Goal: Task Accomplishment & Management: Complete application form

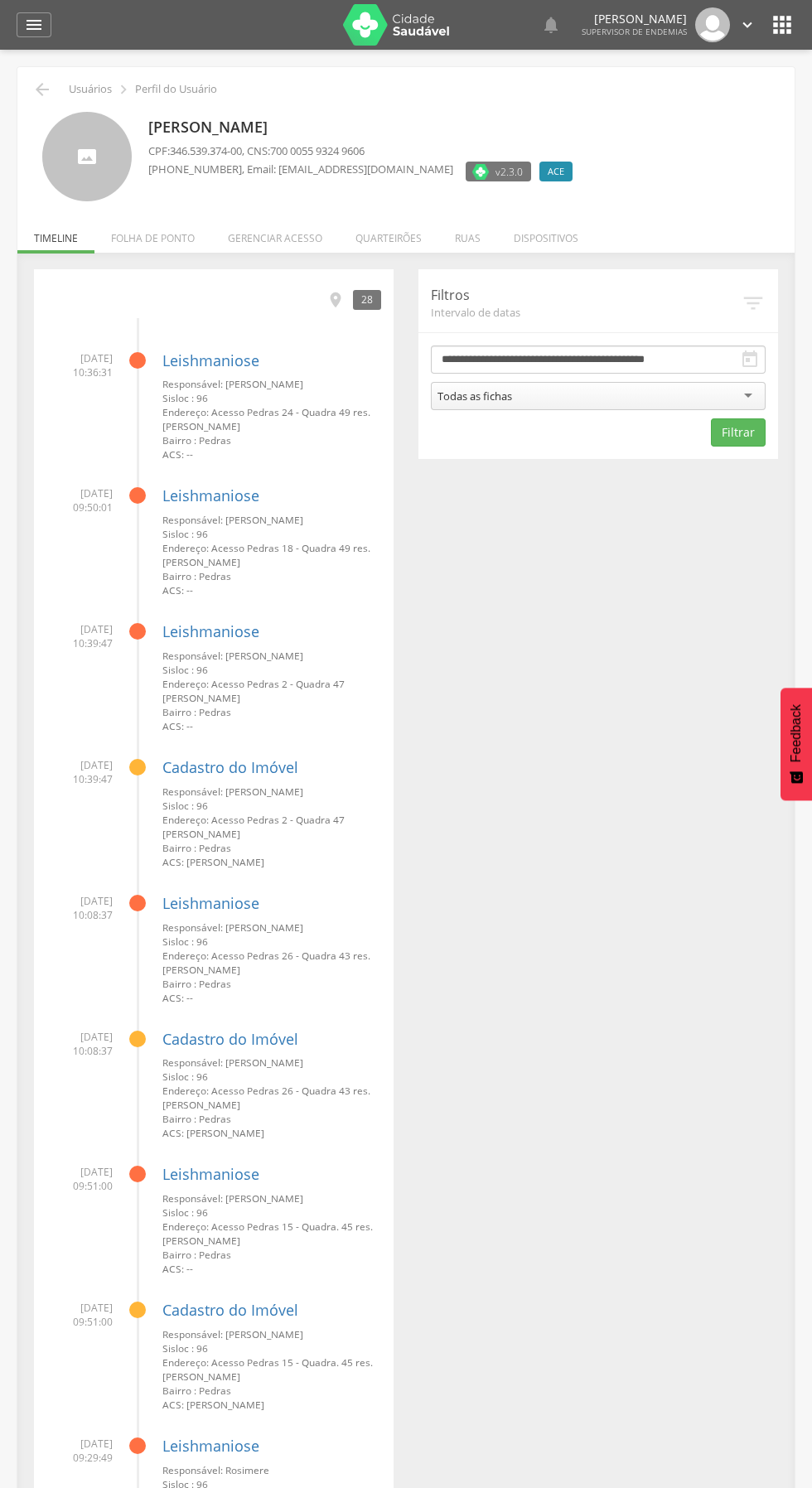
click at [454, 237] on li "Ruas" at bounding box center [468, 234] width 59 height 39
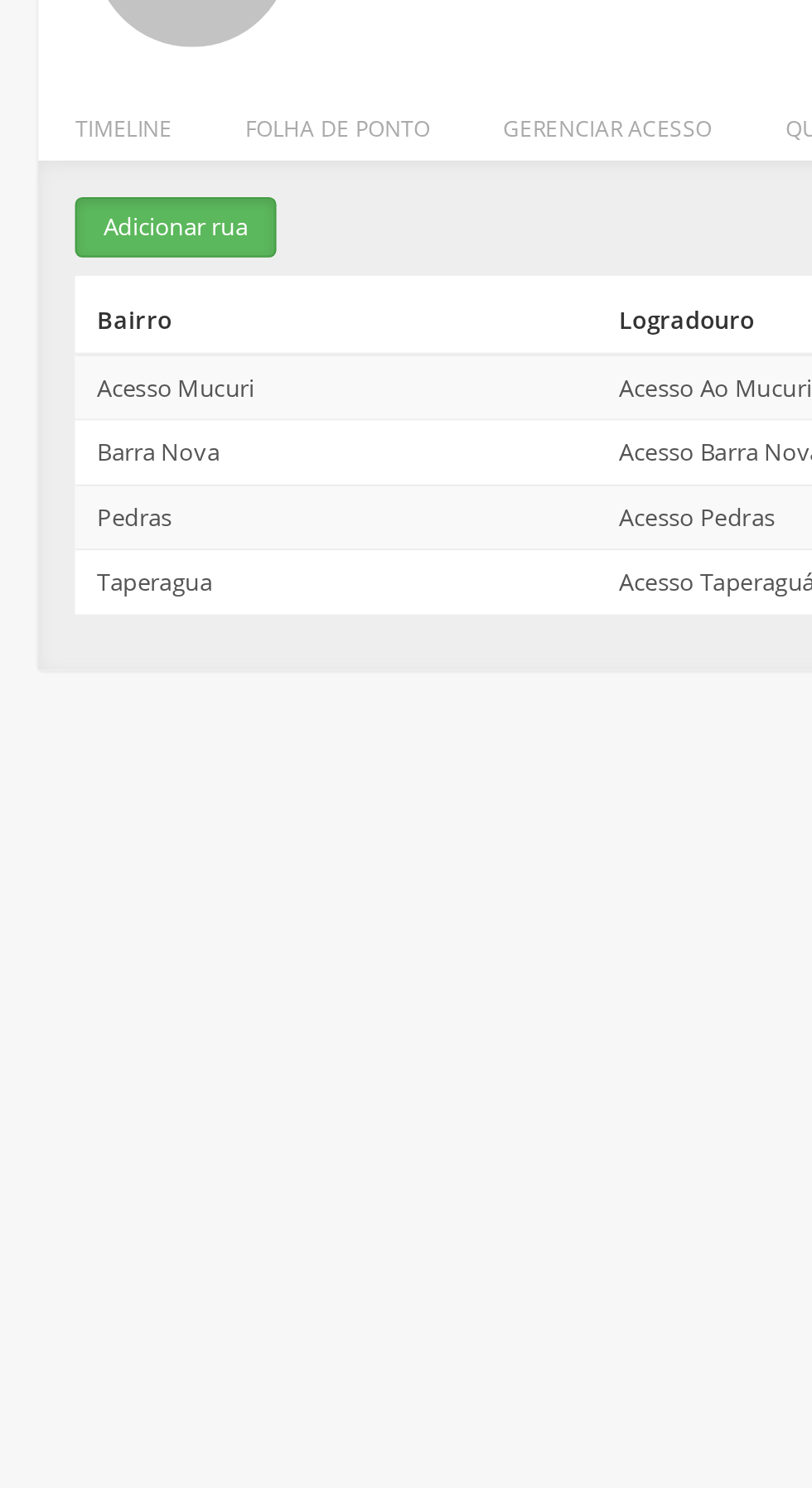
click at [71, 292] on button "Adicionar rua" at bounding box center [80, 283] width 91 height 28
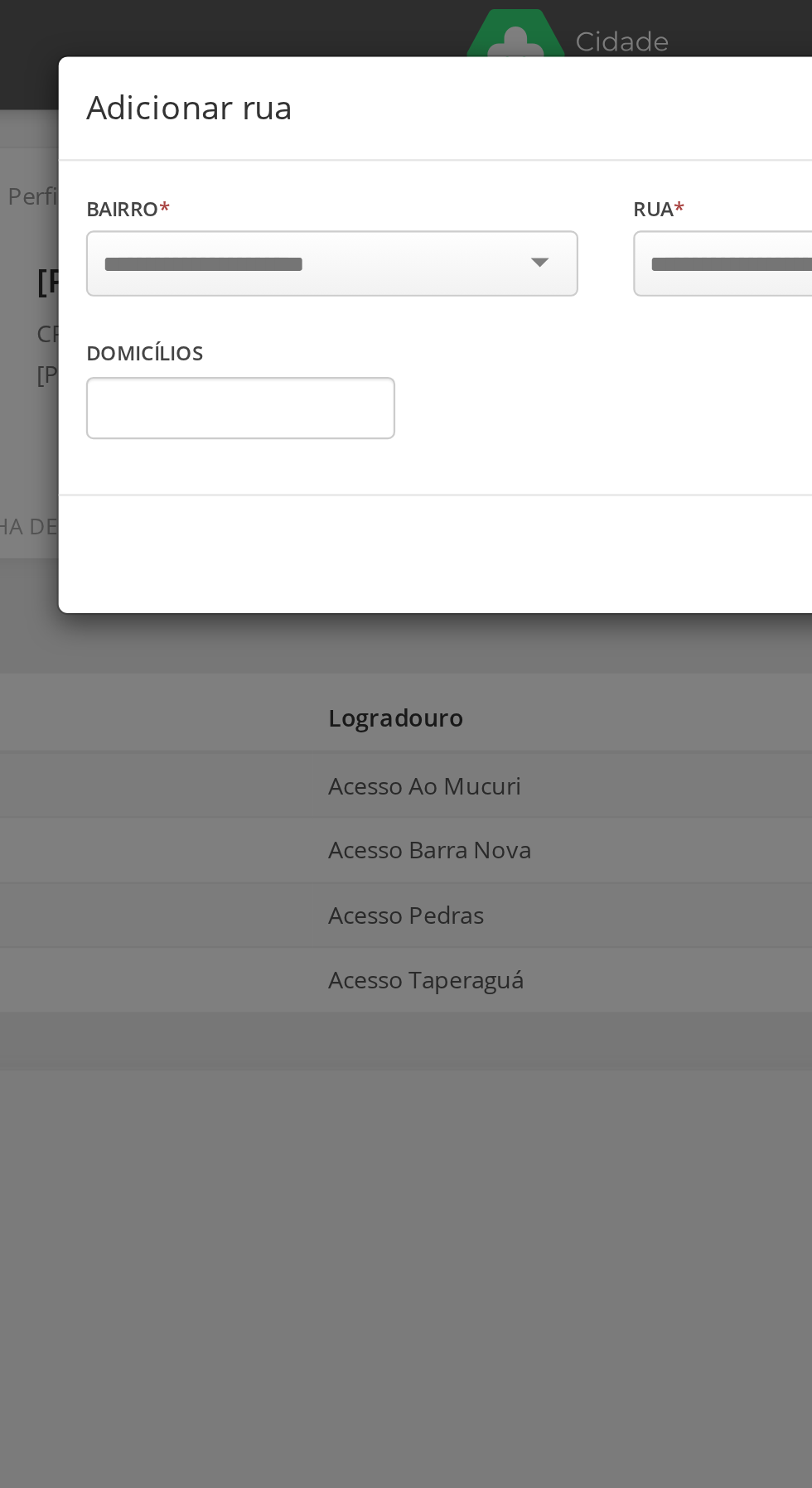
click at [371, 109] on div at bounding box center [281, 119] width 223 height 30
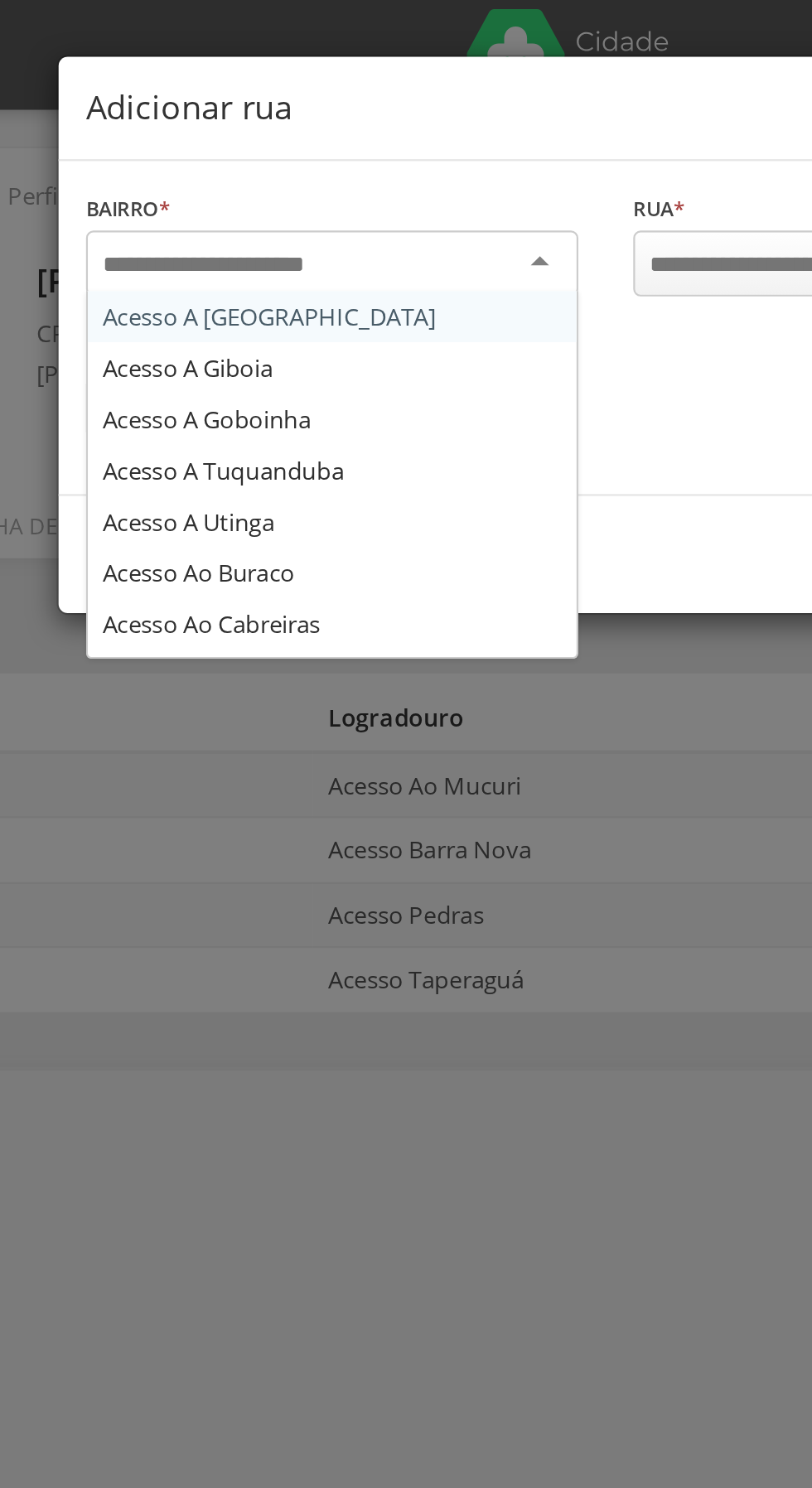
click at [277, 213] on div "Bairro * Acesso A [GEOGRAPHIC_DATA] A Giboia Acesso A Goboinha Acesso A [GEOGRA…" at bounding box center [406, 148] width 495 height 151
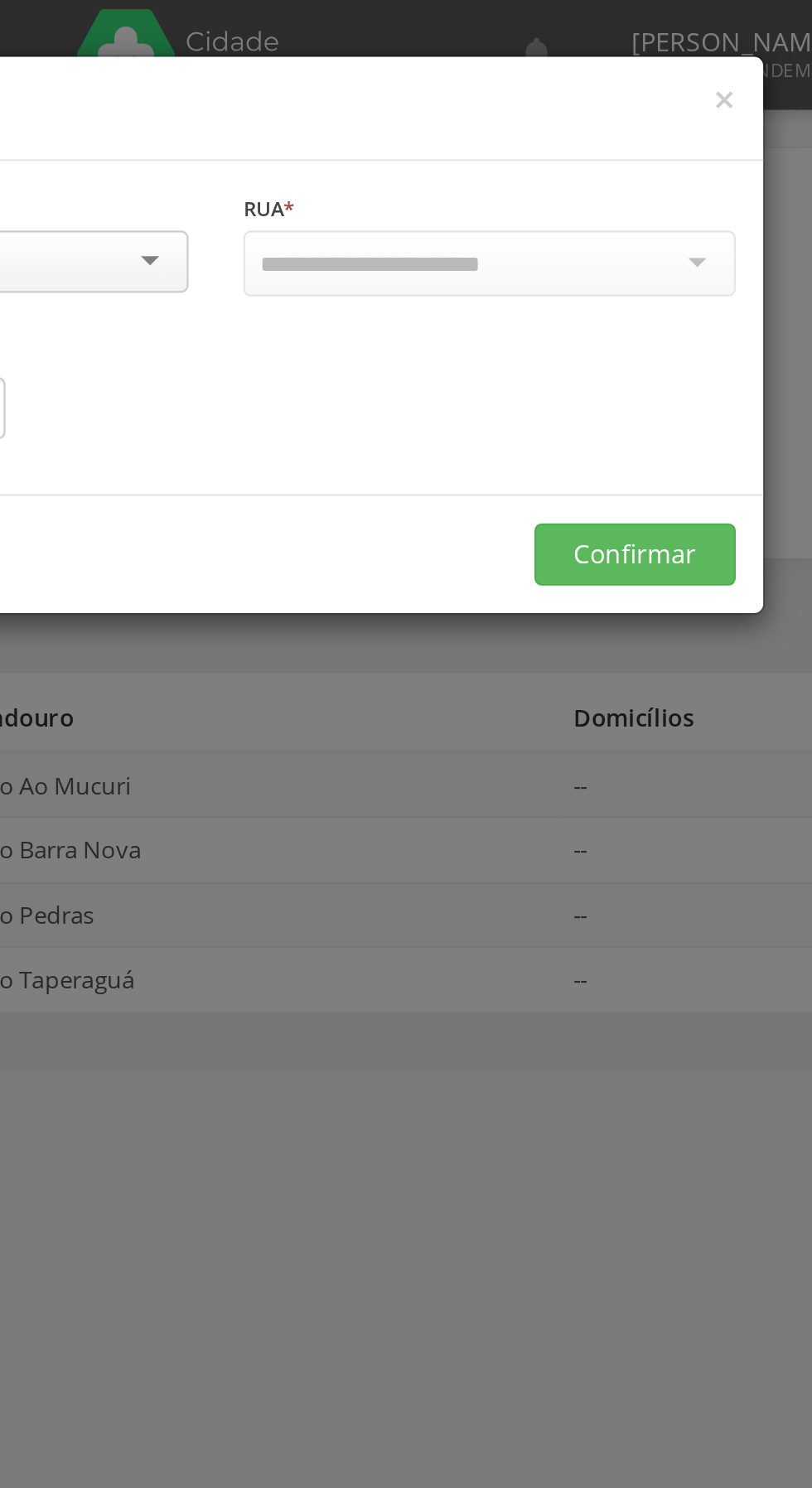
click at [621, 118] on div at bounding box center [530, 119] width 223 height 30
click at [611, 125] on div at bounding box center [530, 119] width 223 height 30
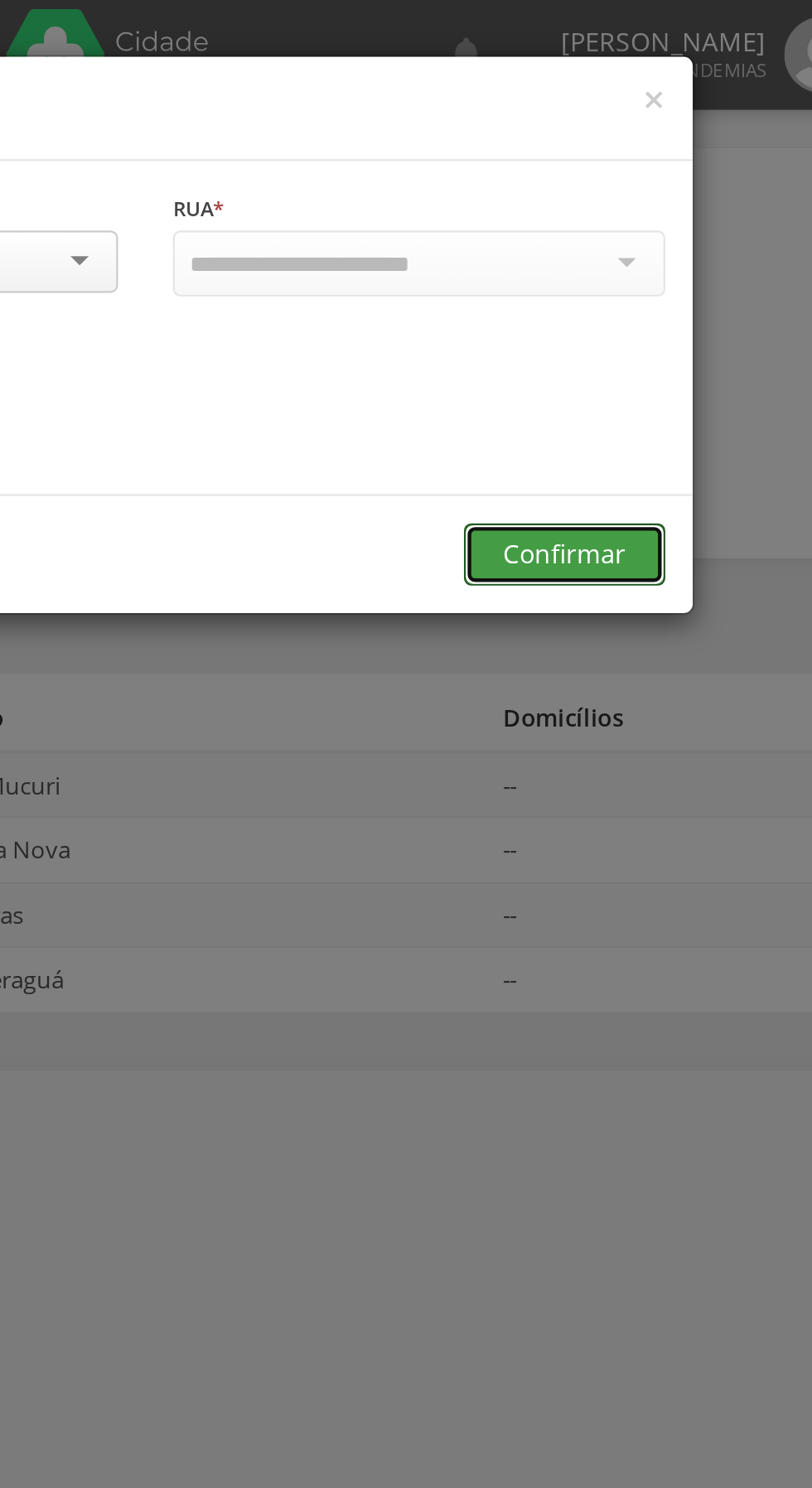
click at [603, 251] on button "Confirmar" at bounding box center [595, 251] width 91 height 28
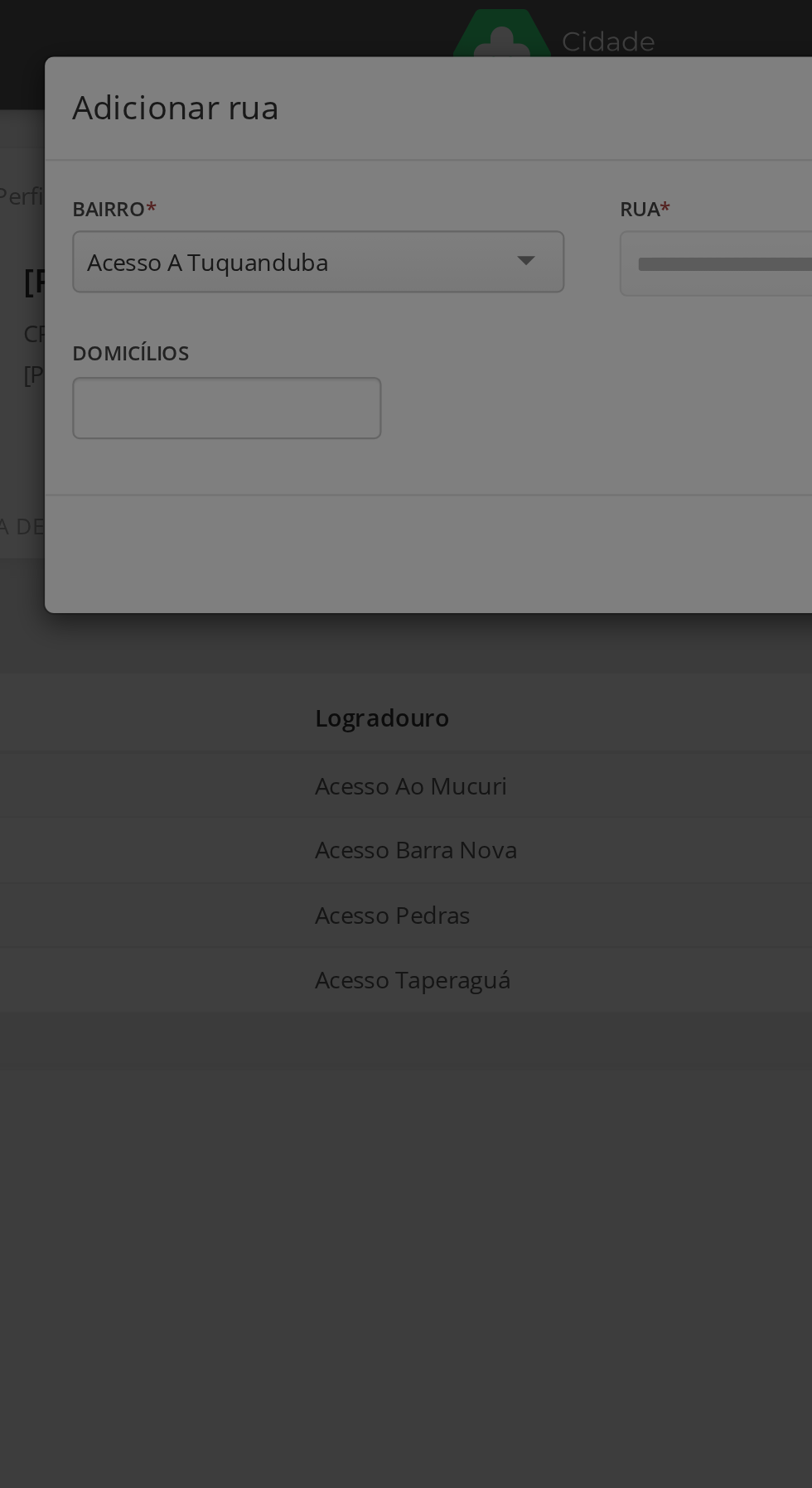
click at [381, 107] on div at bounding box center [406, 744] width 812 height 1488
click at [368, 129] on div at bounding box center [406, 744] width 812 height 1488
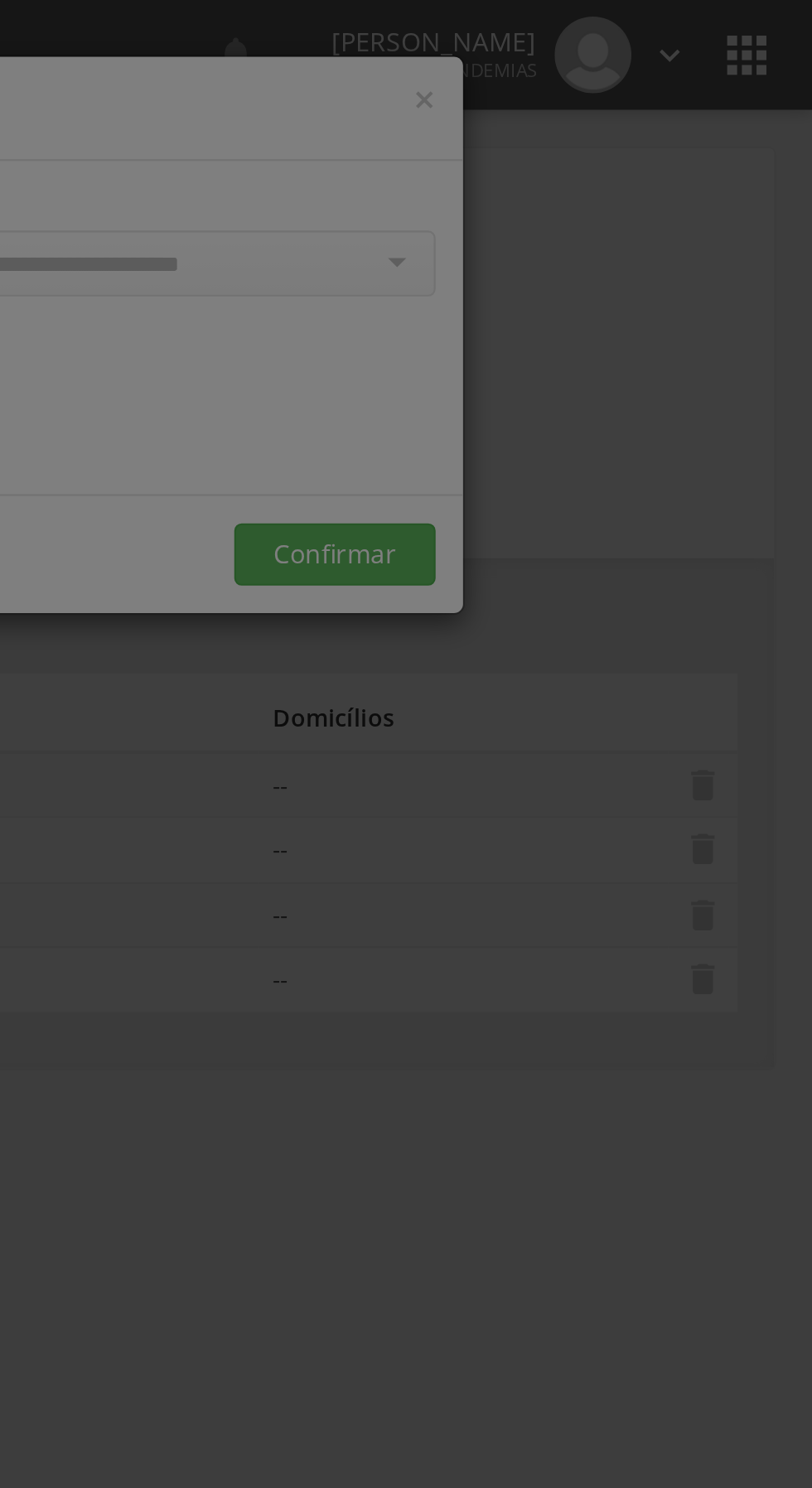
click at [610, 243] on div at bounding box center [406, 744] width 812 height 1488
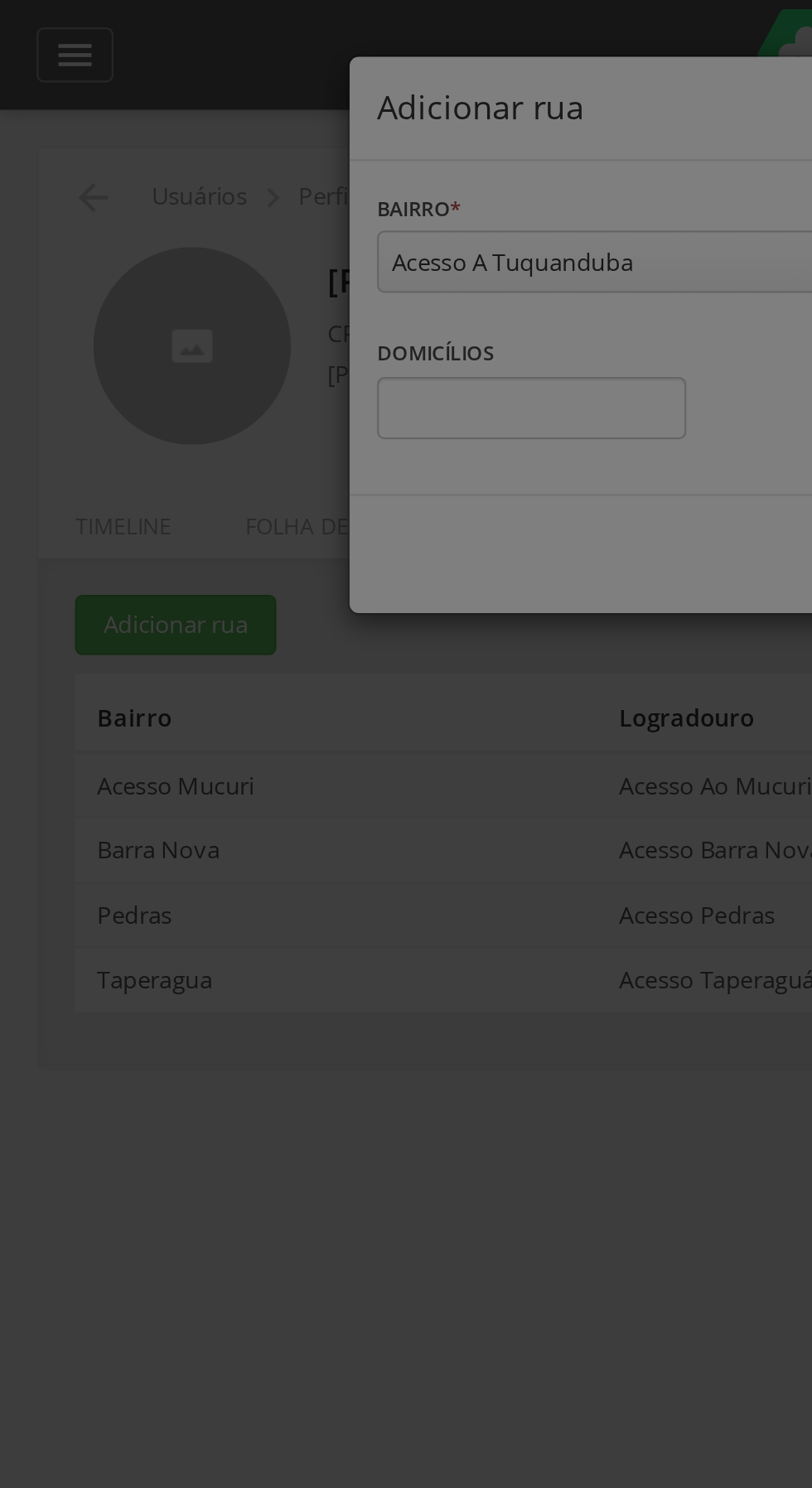
click at [215, 467] on div at bounding box center [406, 744] width 812 height 1488
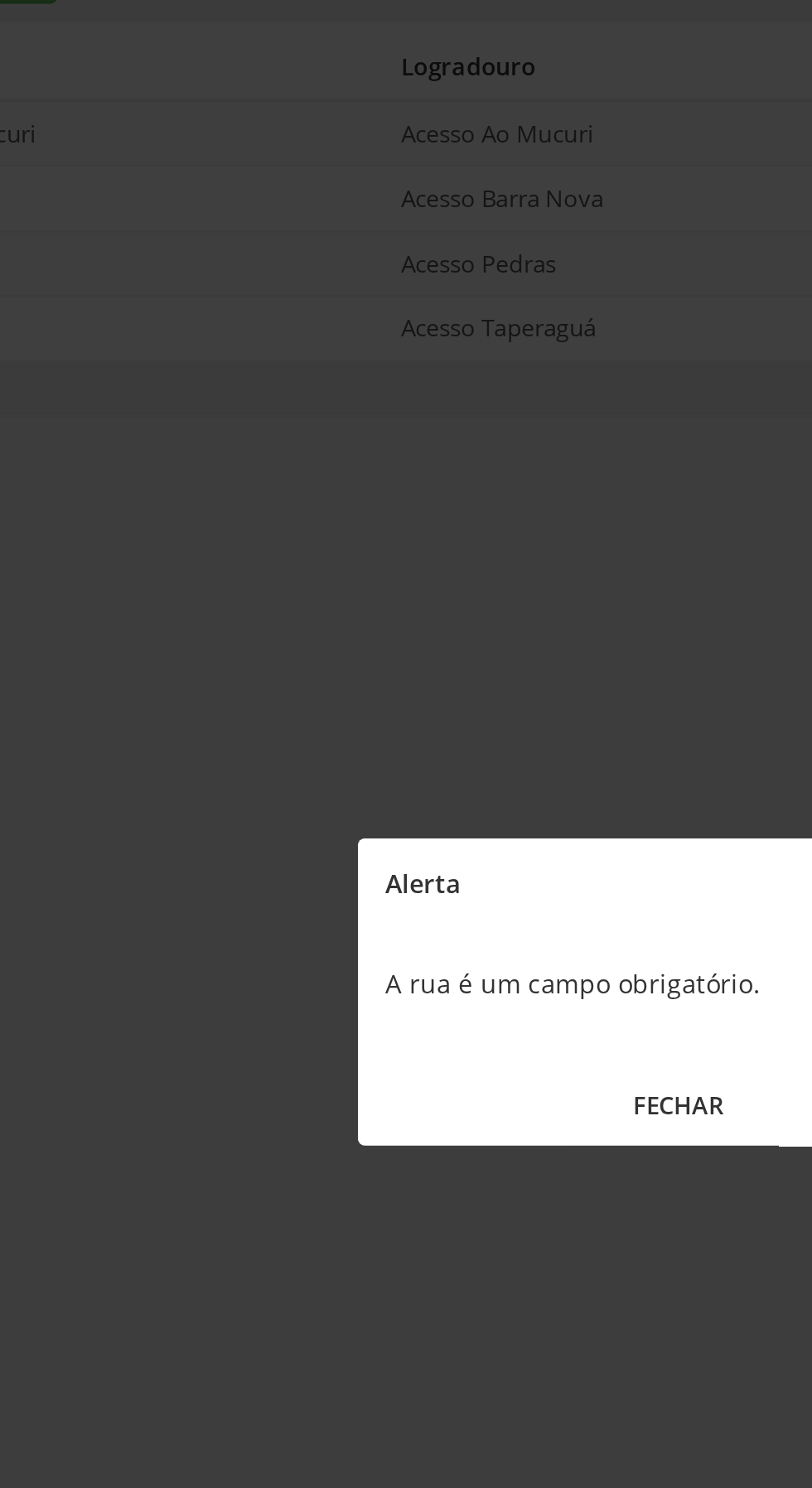
click at [391, 808] on button "FECHAR" at bounding box center [406, 795] width 290 height 35
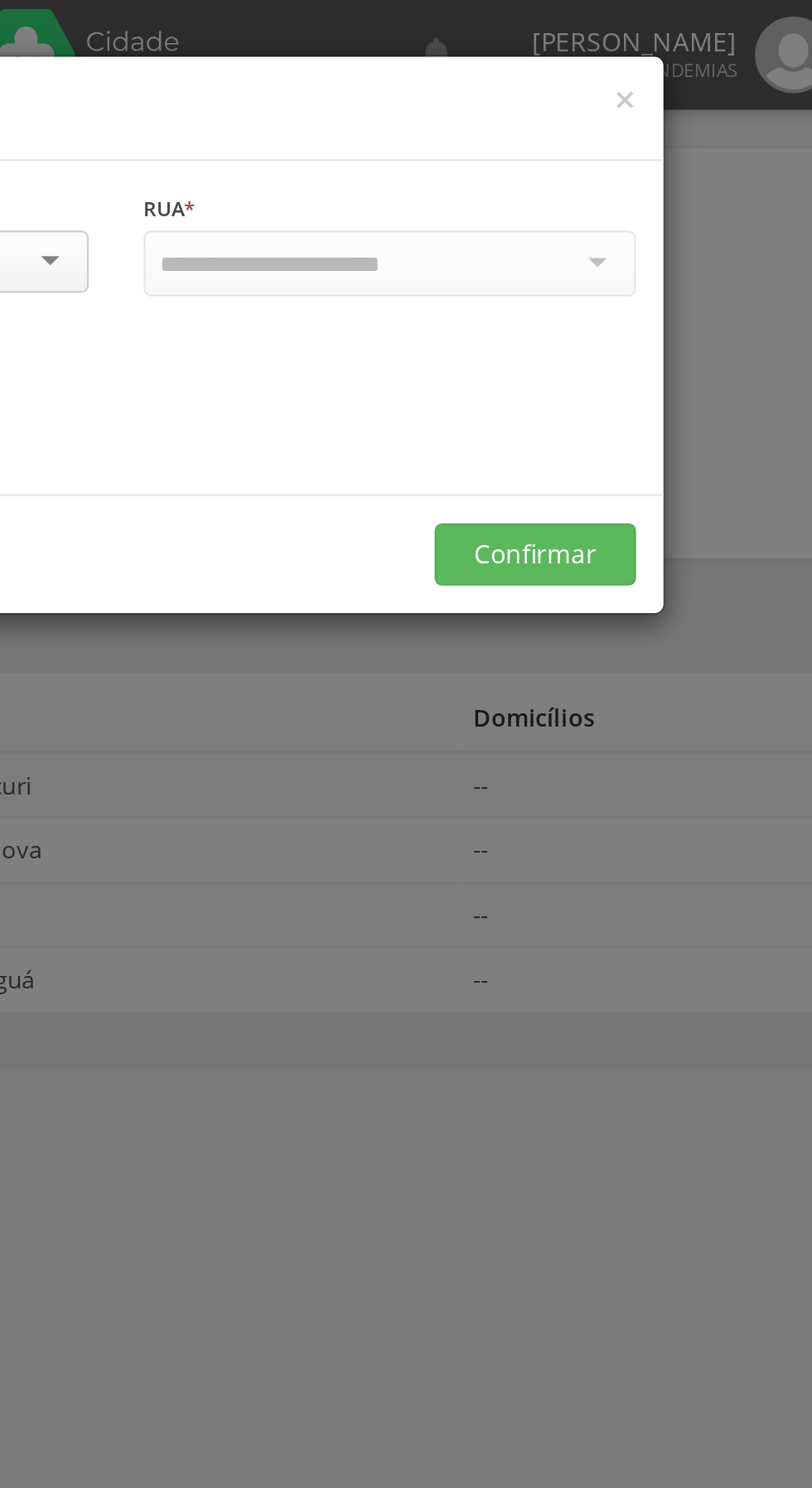
click at [624, 119] on div at bounding box center [530, 119] width 223 height 30
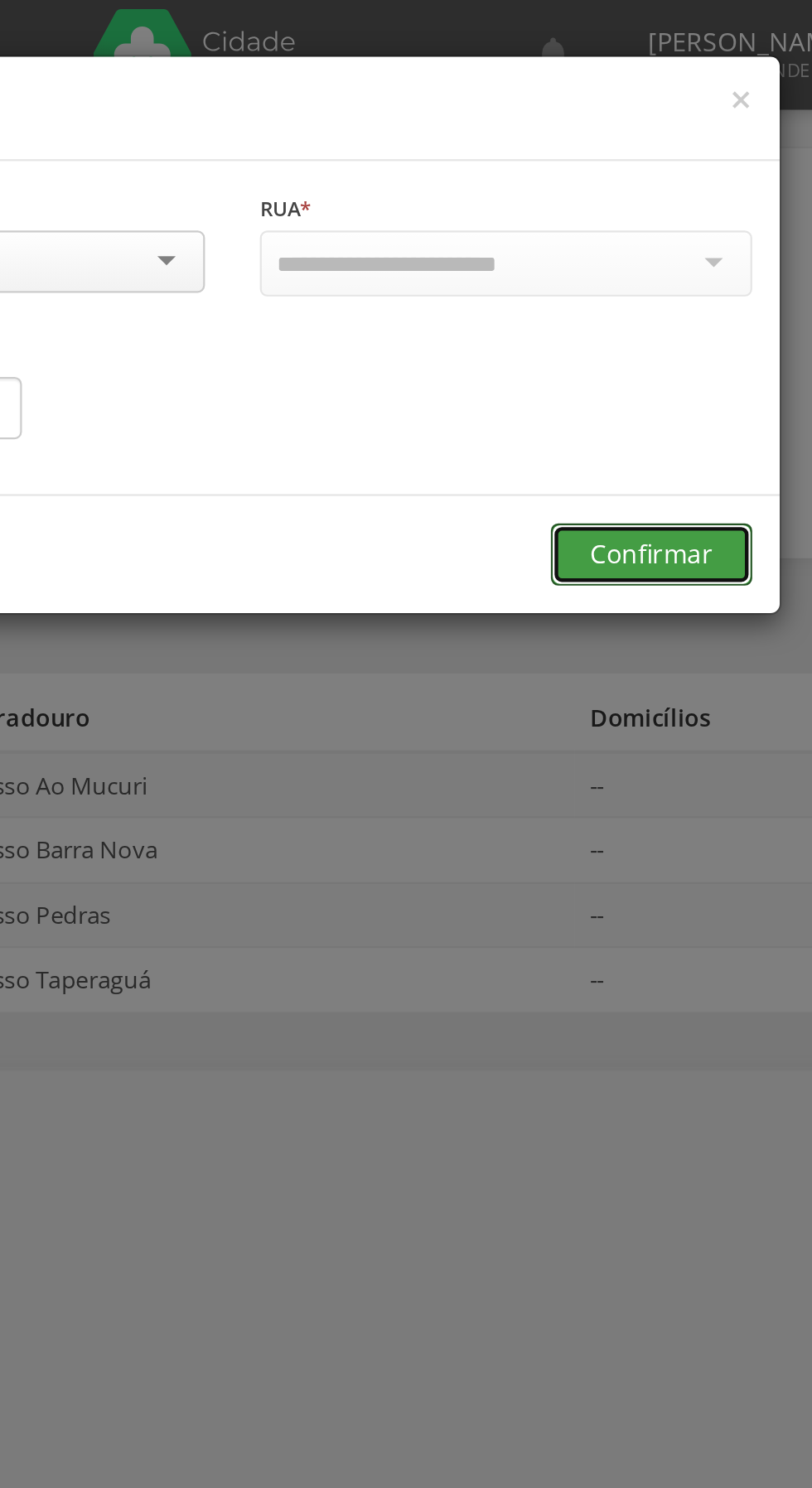
click at [598, 245] on button "Confirmar" at bounding box center [595, 251] width 91 height 28
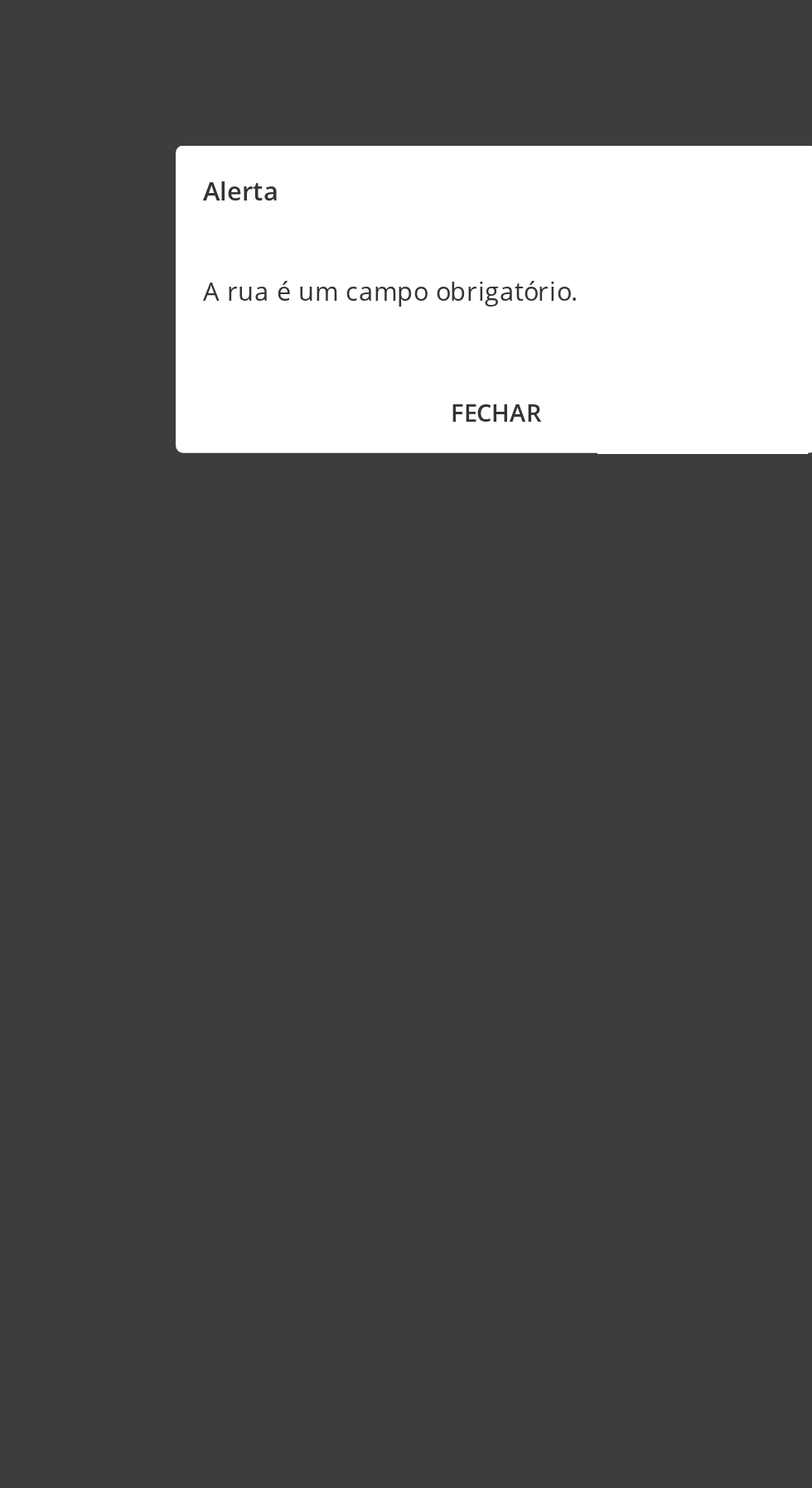
click at [412, 802] on button "FECHAR" at bounding box center [406, 795] width 290 height 35
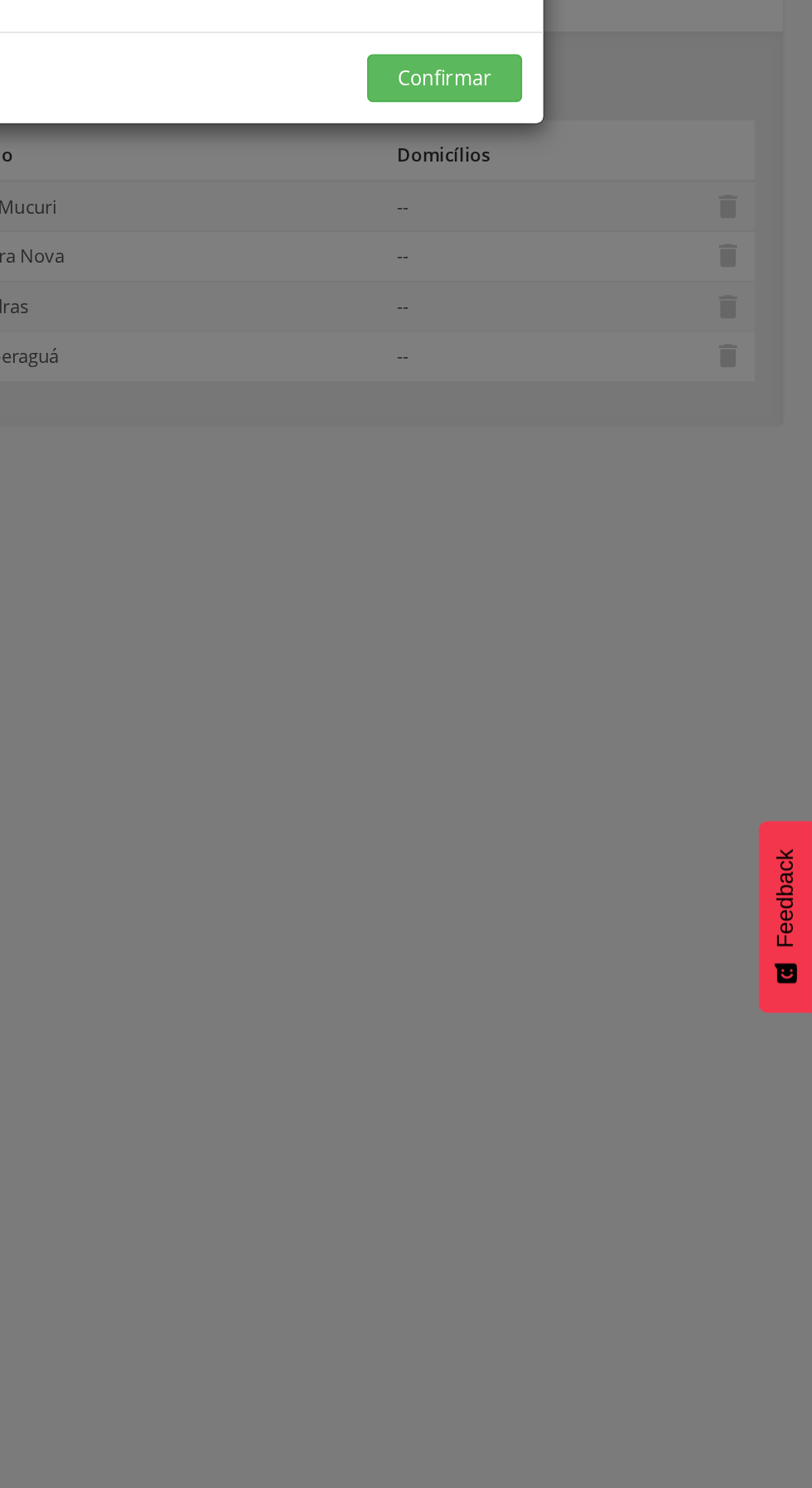
scroll to position [29, 0]
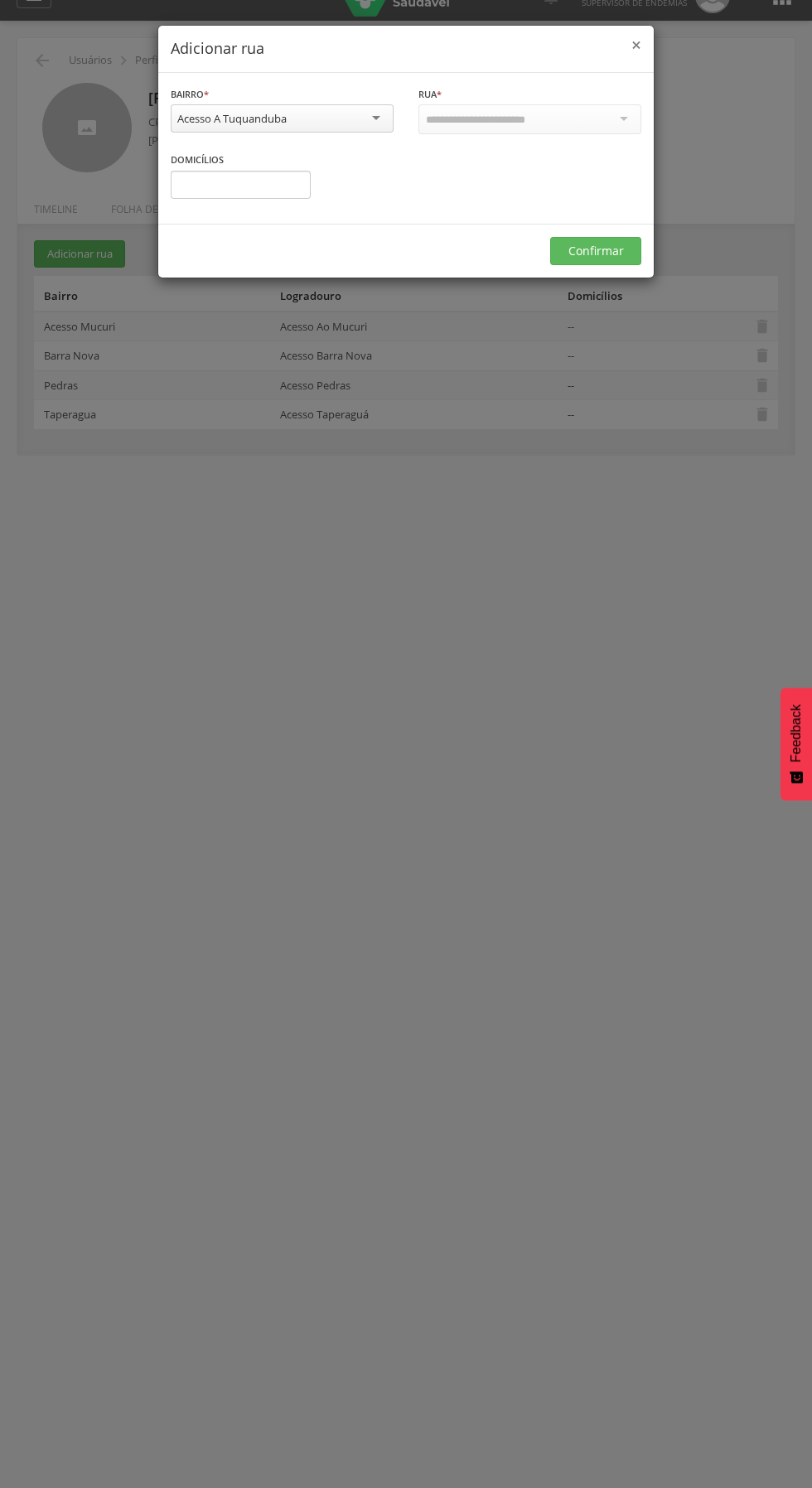
click at [636, 44] on span "×" at bounding box center [636, 44] width 10 height 23
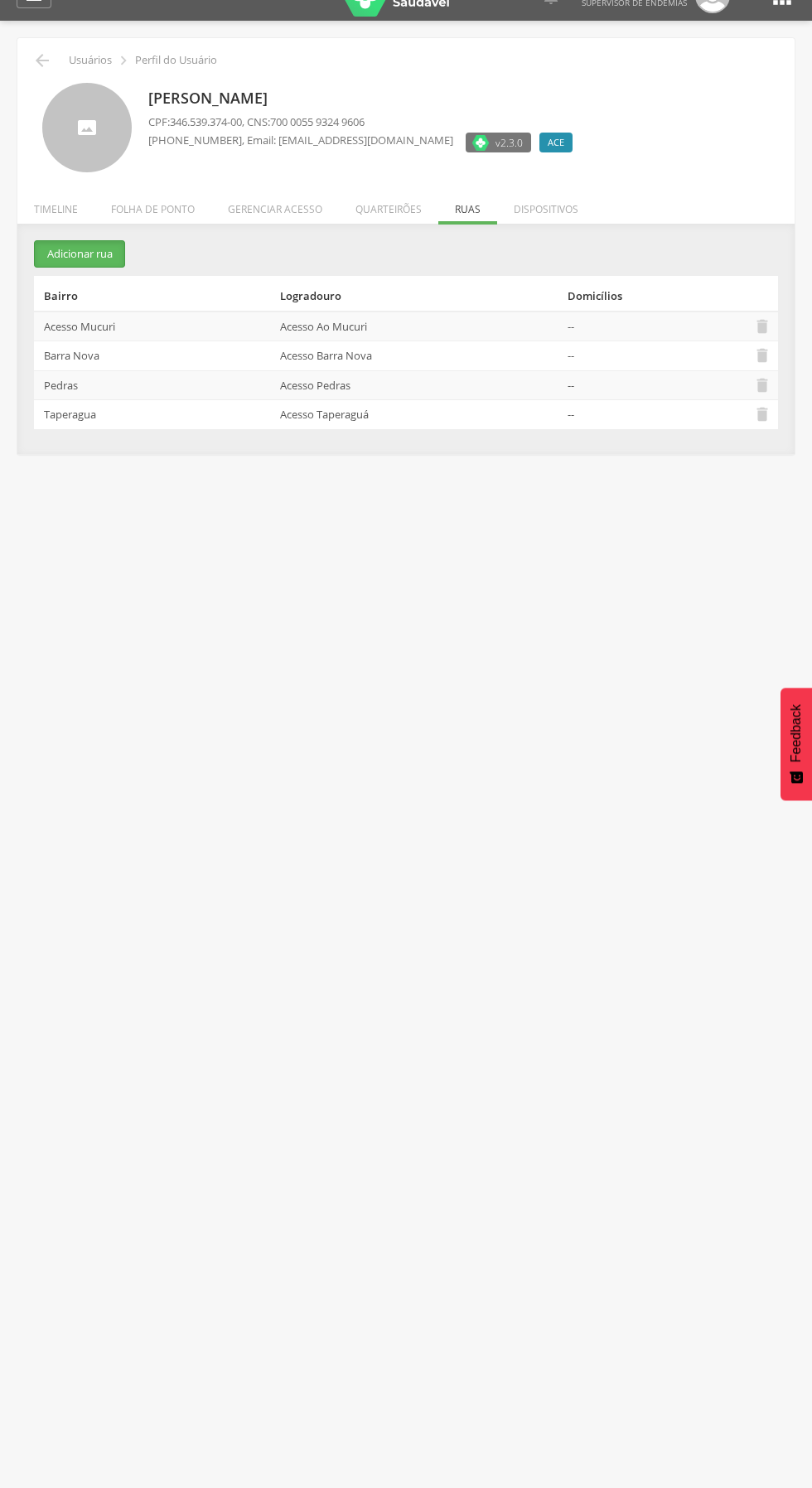
click at [80, 259] on button "Adicionar rua" at bounding box center [80, 255] width 91 height 28
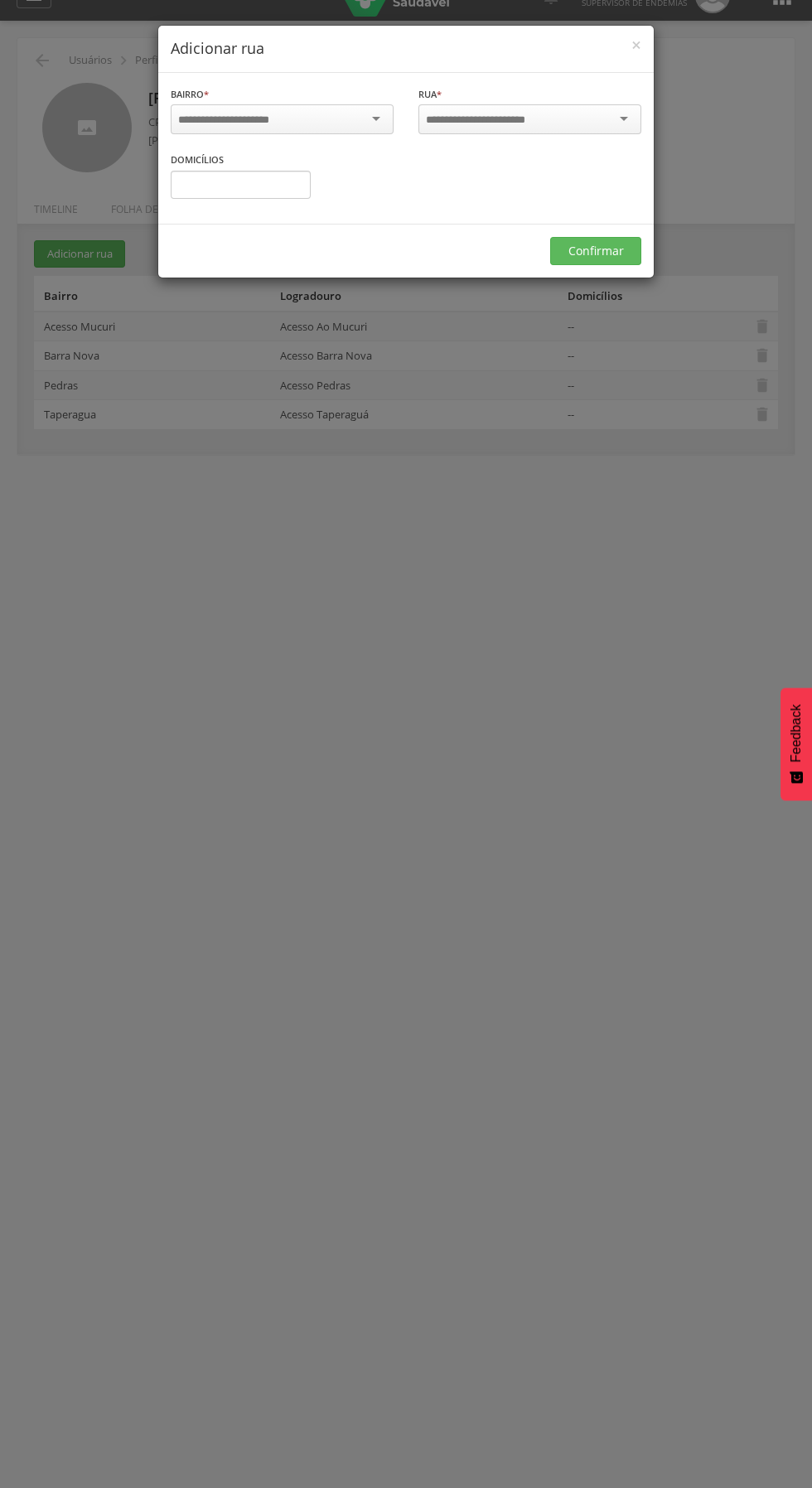
click at [624, 119] on div at bounding box center [530, 119] width 223 height 30
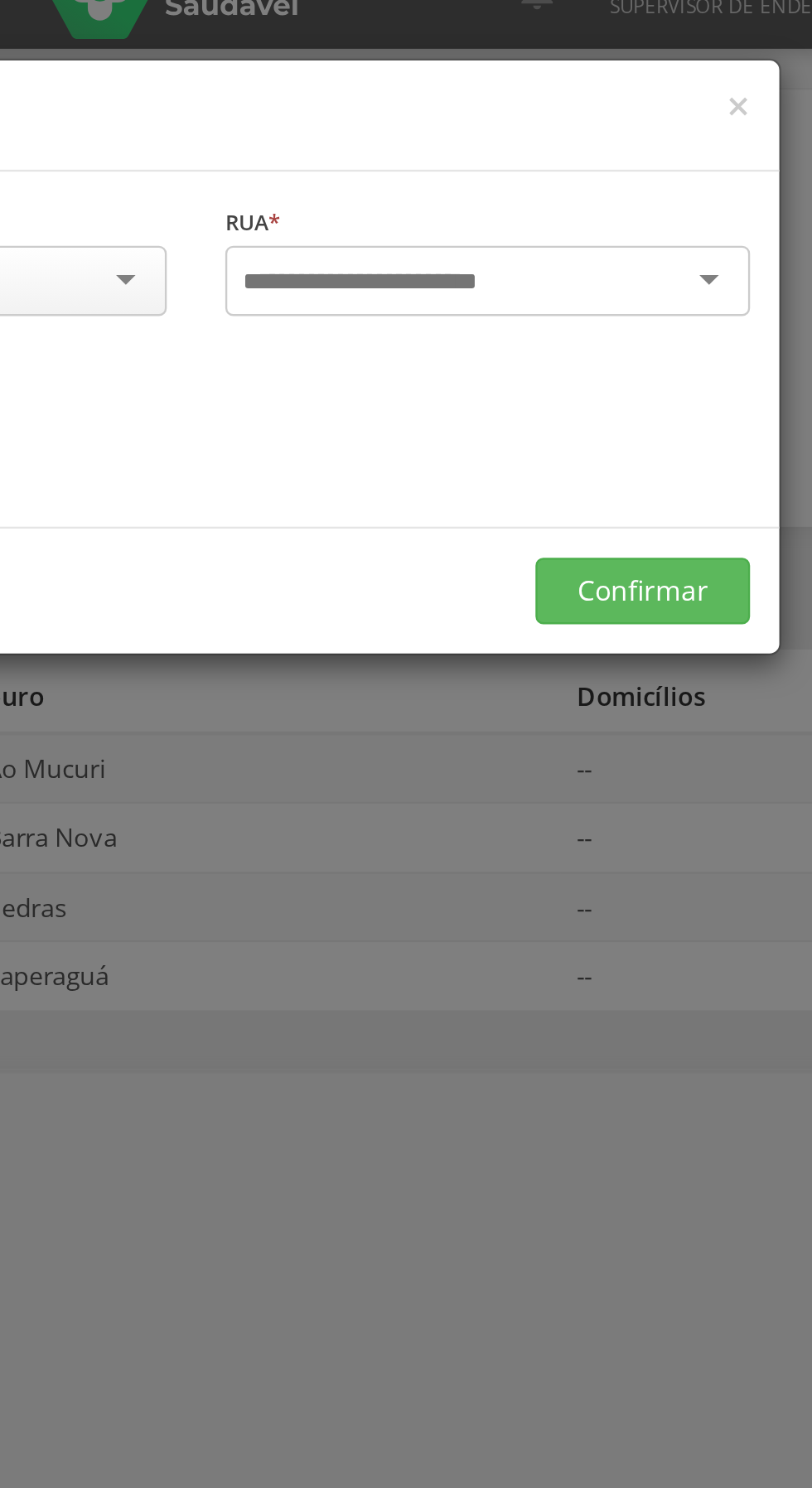
click at [624, 119] on div at bounding box center [530, 119] width 223 height 30
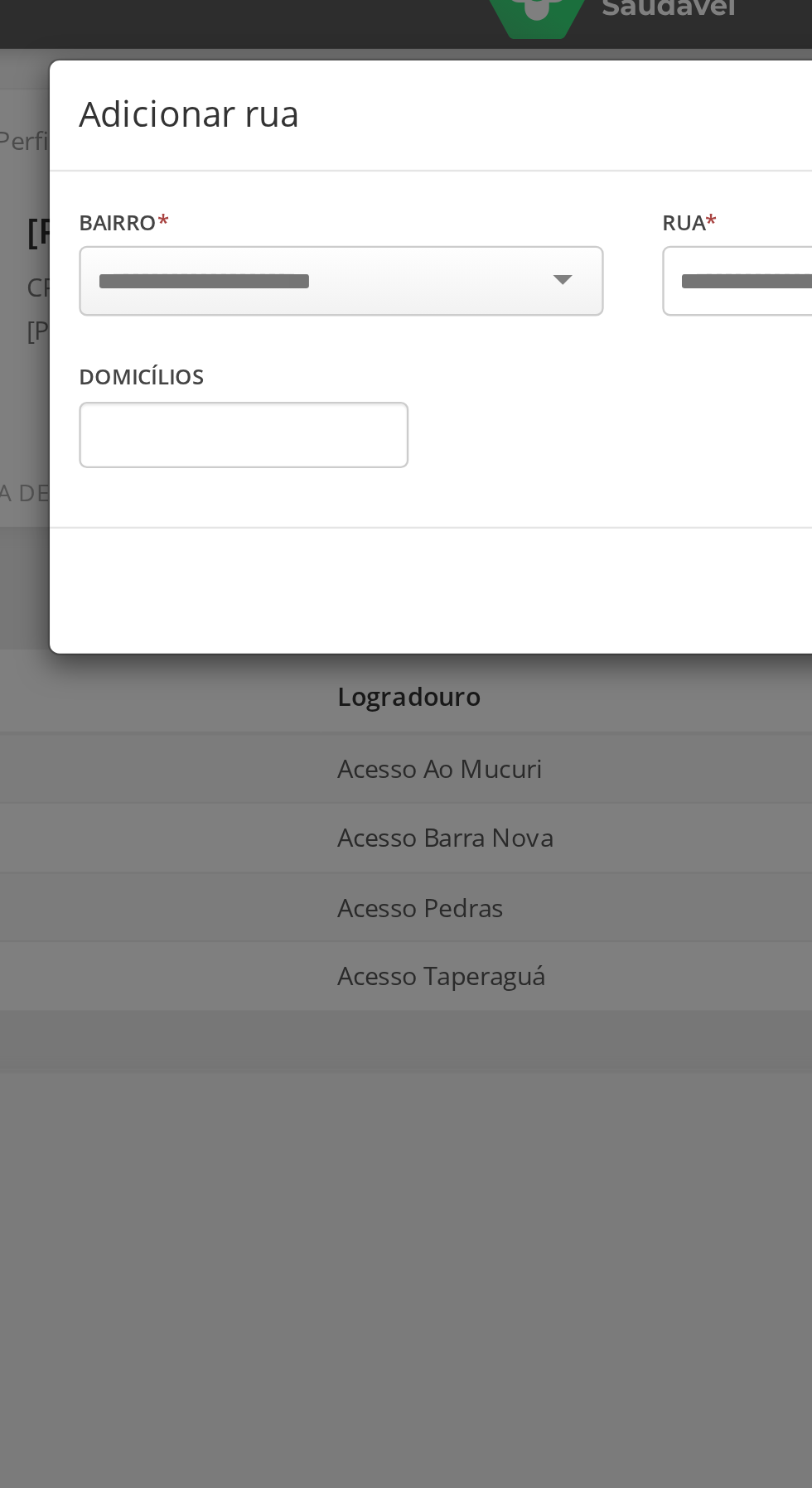
click at [364, 109] on div at bounding box center [281, 119] width 223 height 30
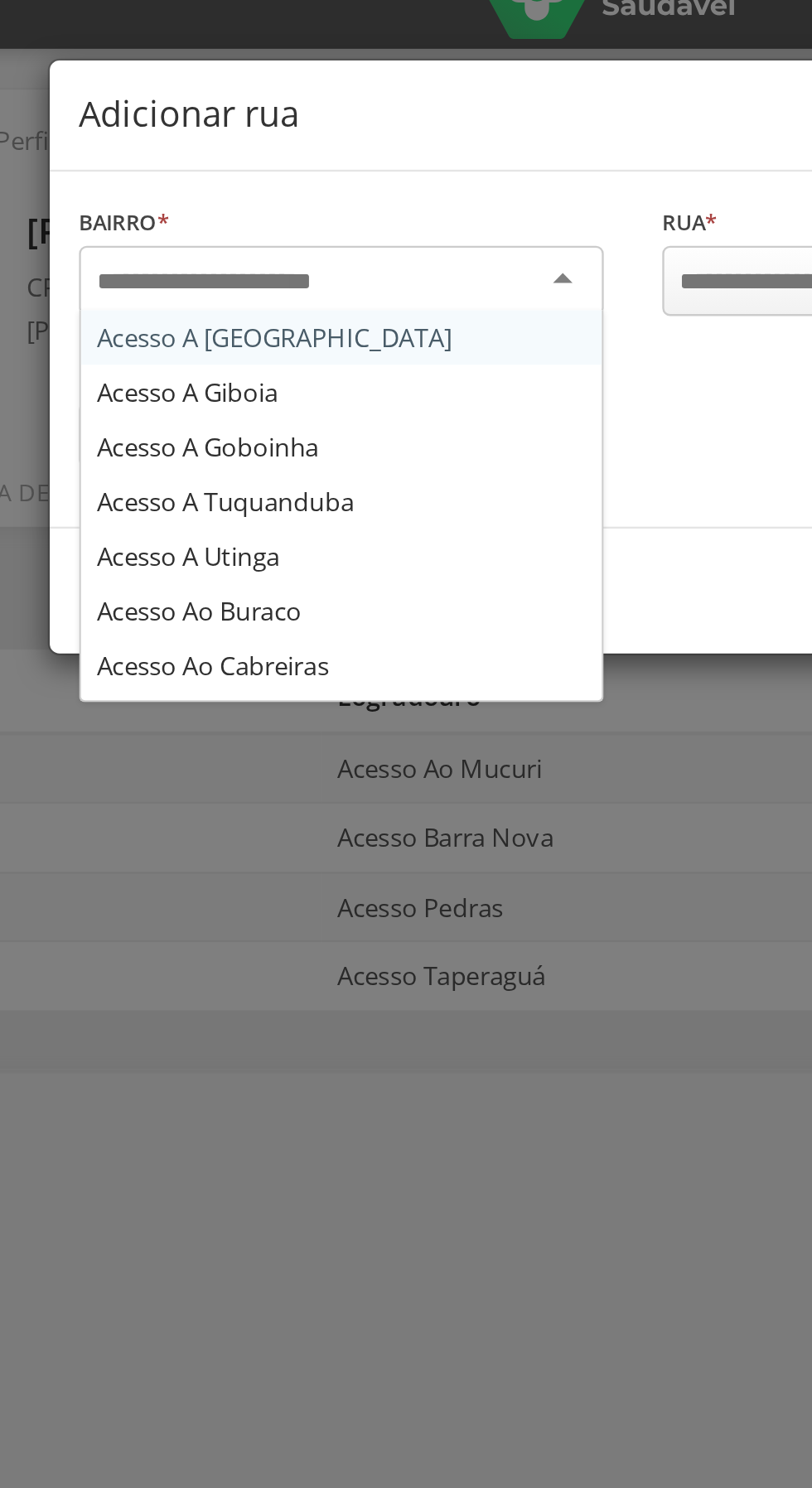
click at [273, 210] on div "Bairro * Acesso A [GEOGRAPHIC_DATA] A Giboia Acesso A Goboinha Acesso A [GEOGRA…" at bounding box center [406, 148] width 495 height 151
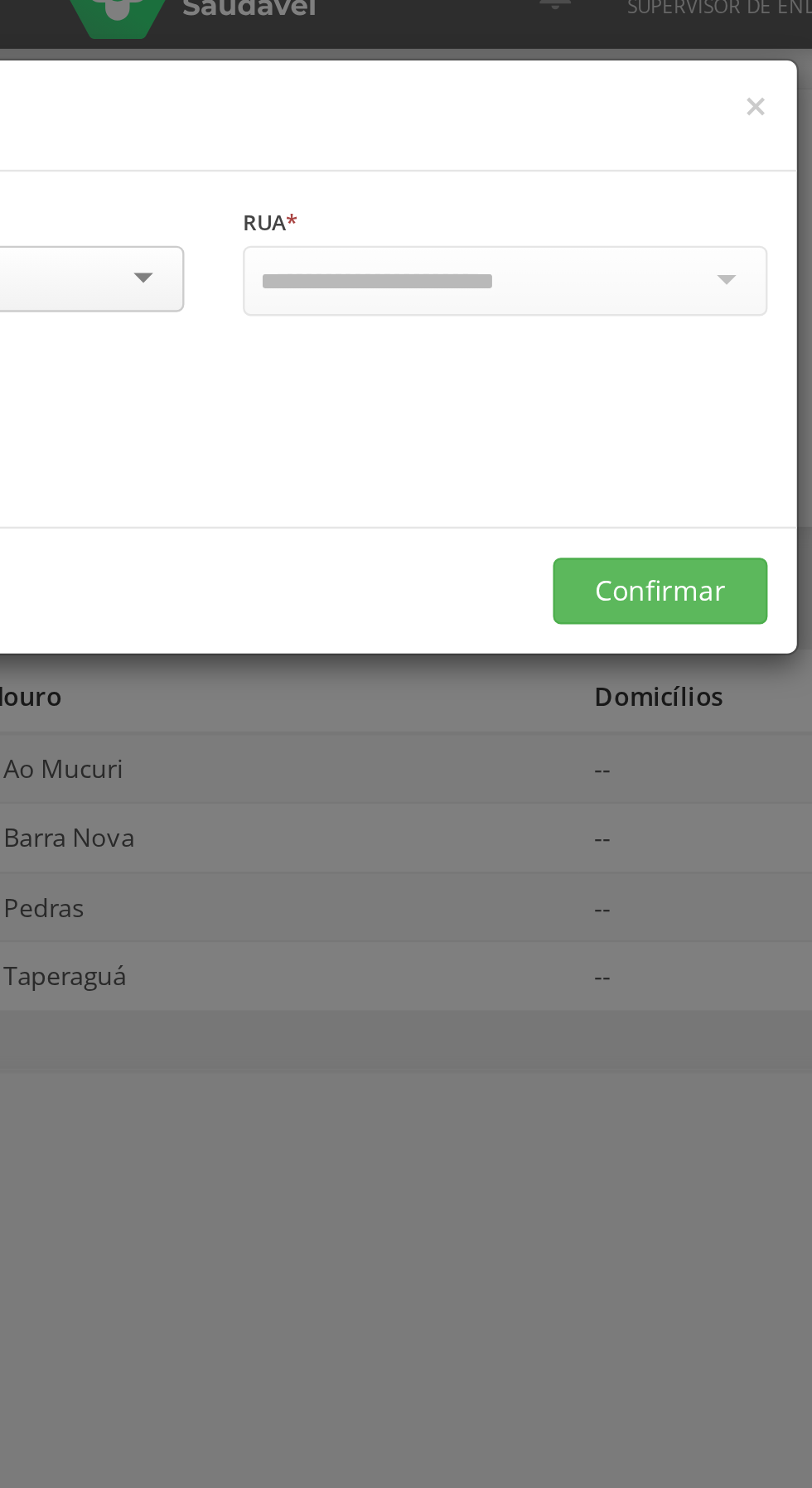
click at [619, 107] on div at bounding box center [530, 119] width 223 height 30
click at [613, 125] on div at bounding box center [530, 119] width 223 height 30
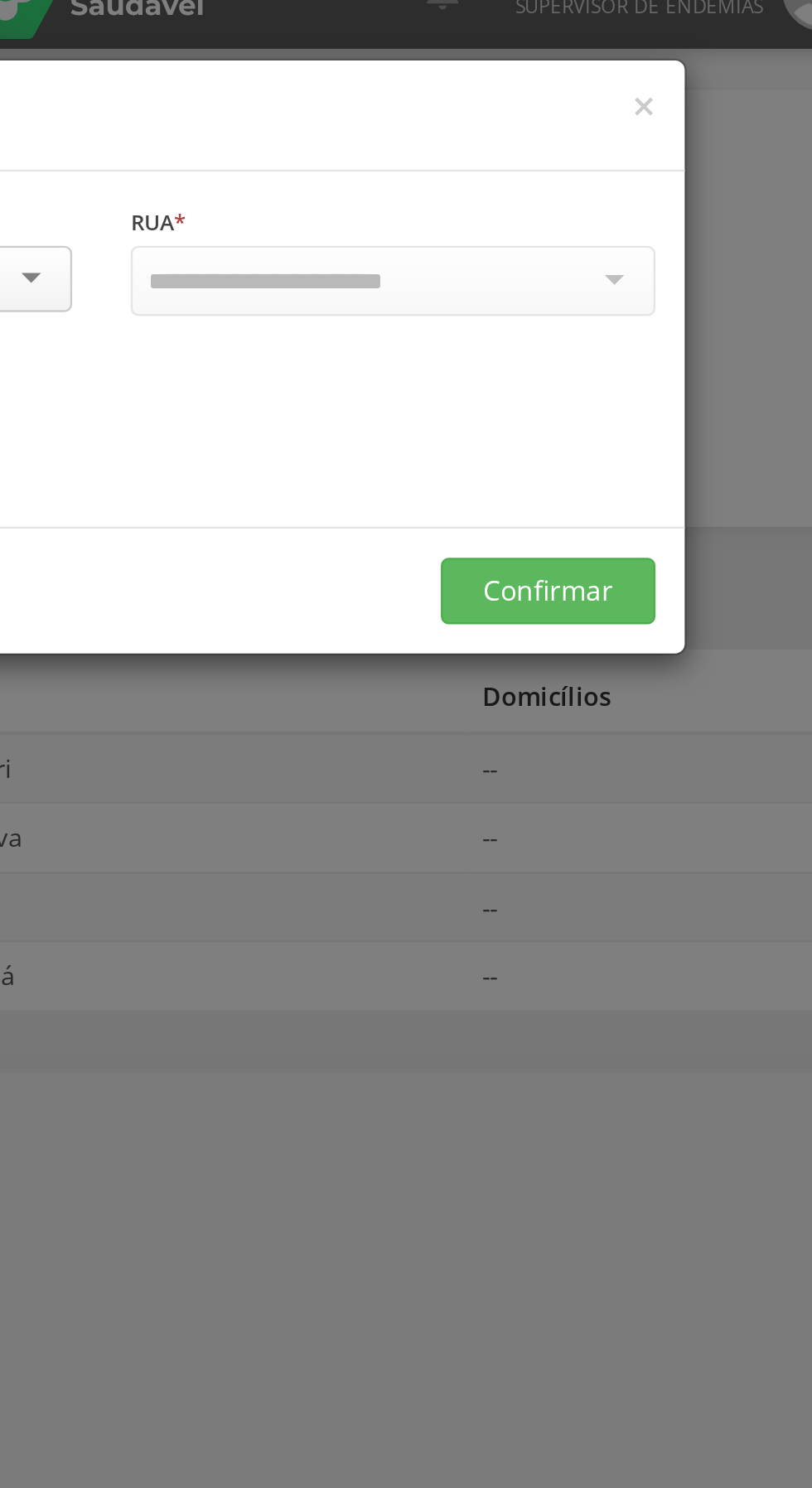
click at [633, 119] on div at bounding box center [530, 119] width 223 height 30
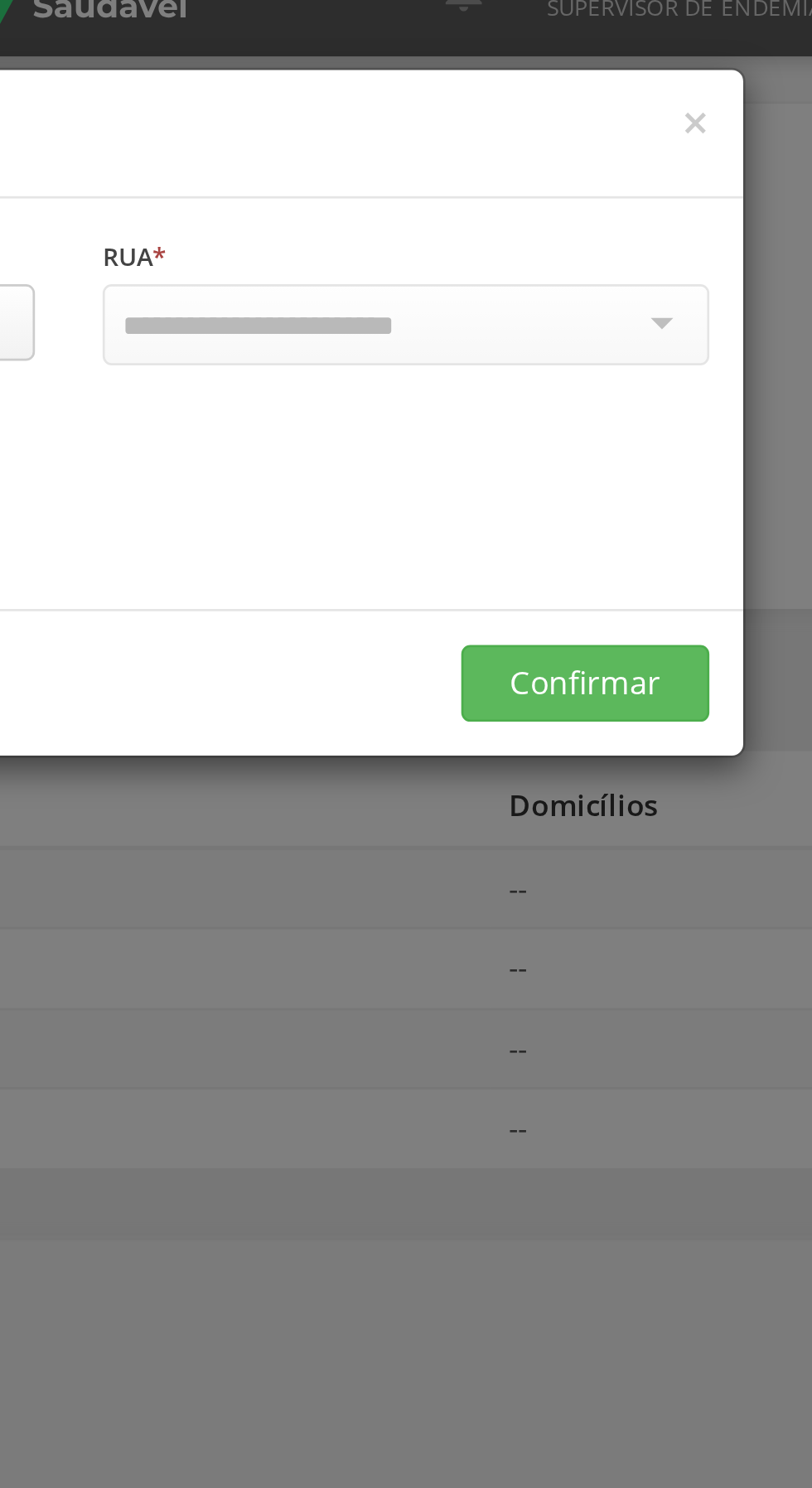
click at [626, 130] on div at bounding box center [530, 119] width 223 height 30
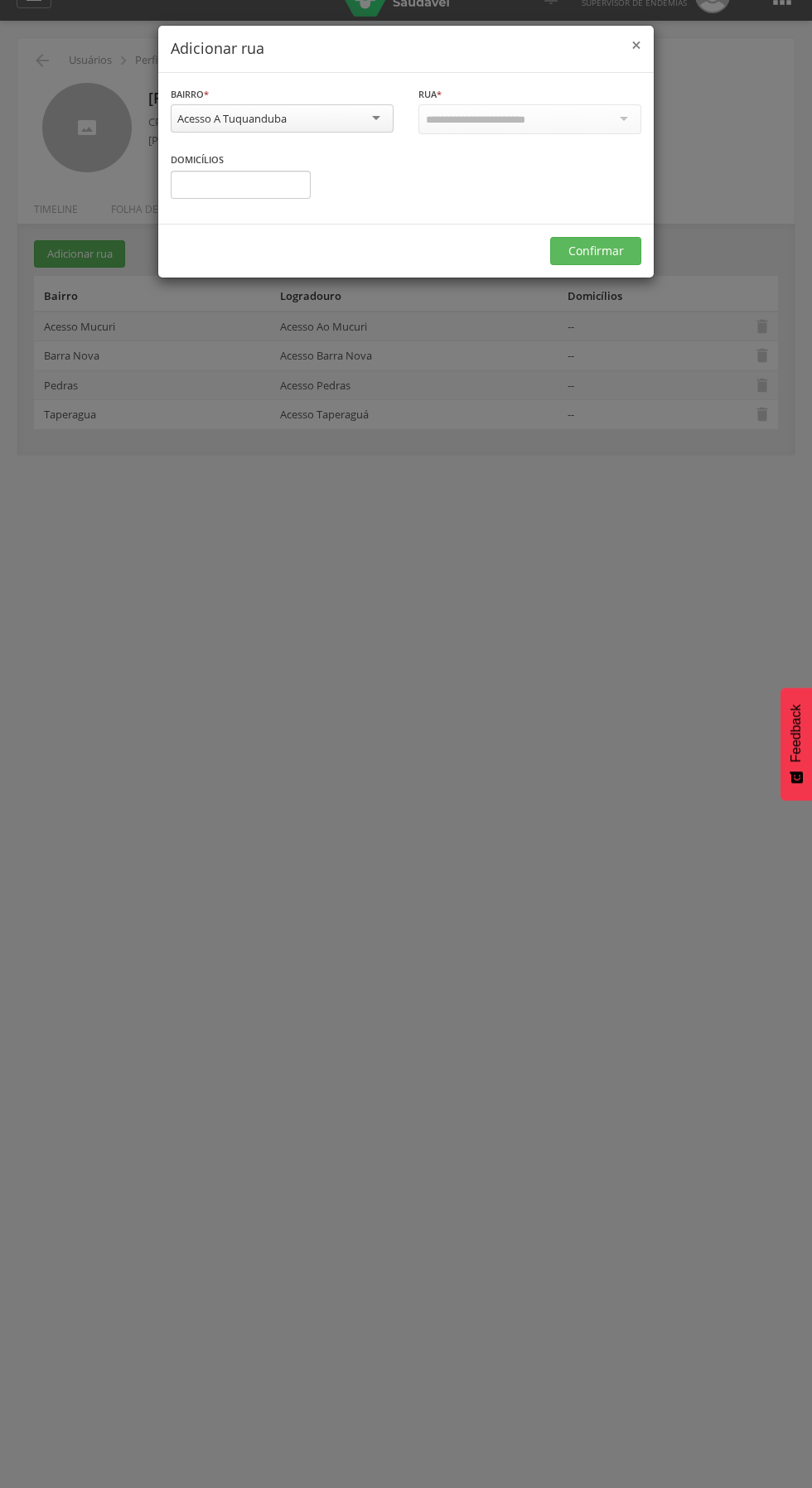
click at [634, 51] on span "×" at bounding box center [636, 44] width 10 height 23
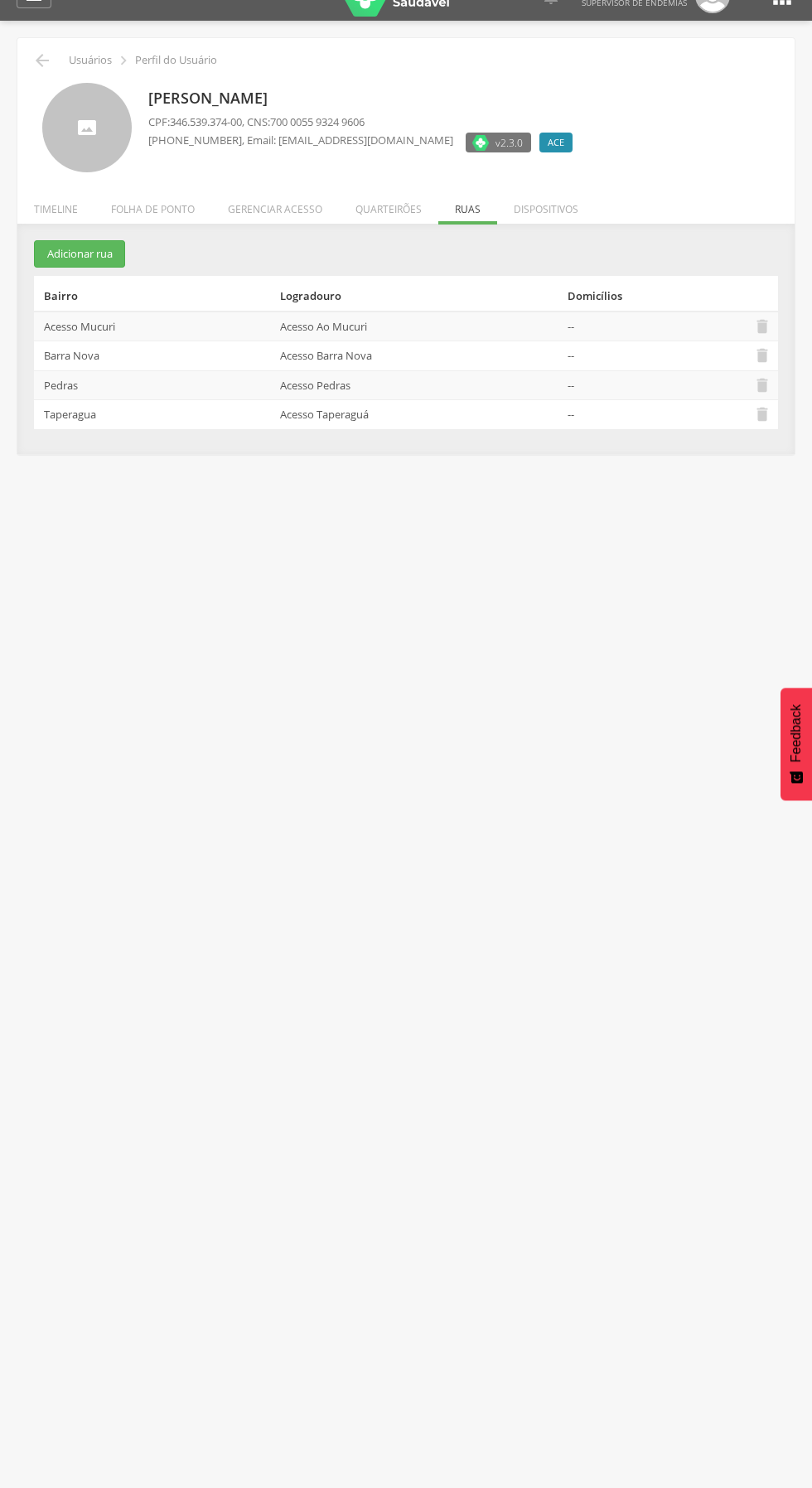
scroll to position [20, 0]
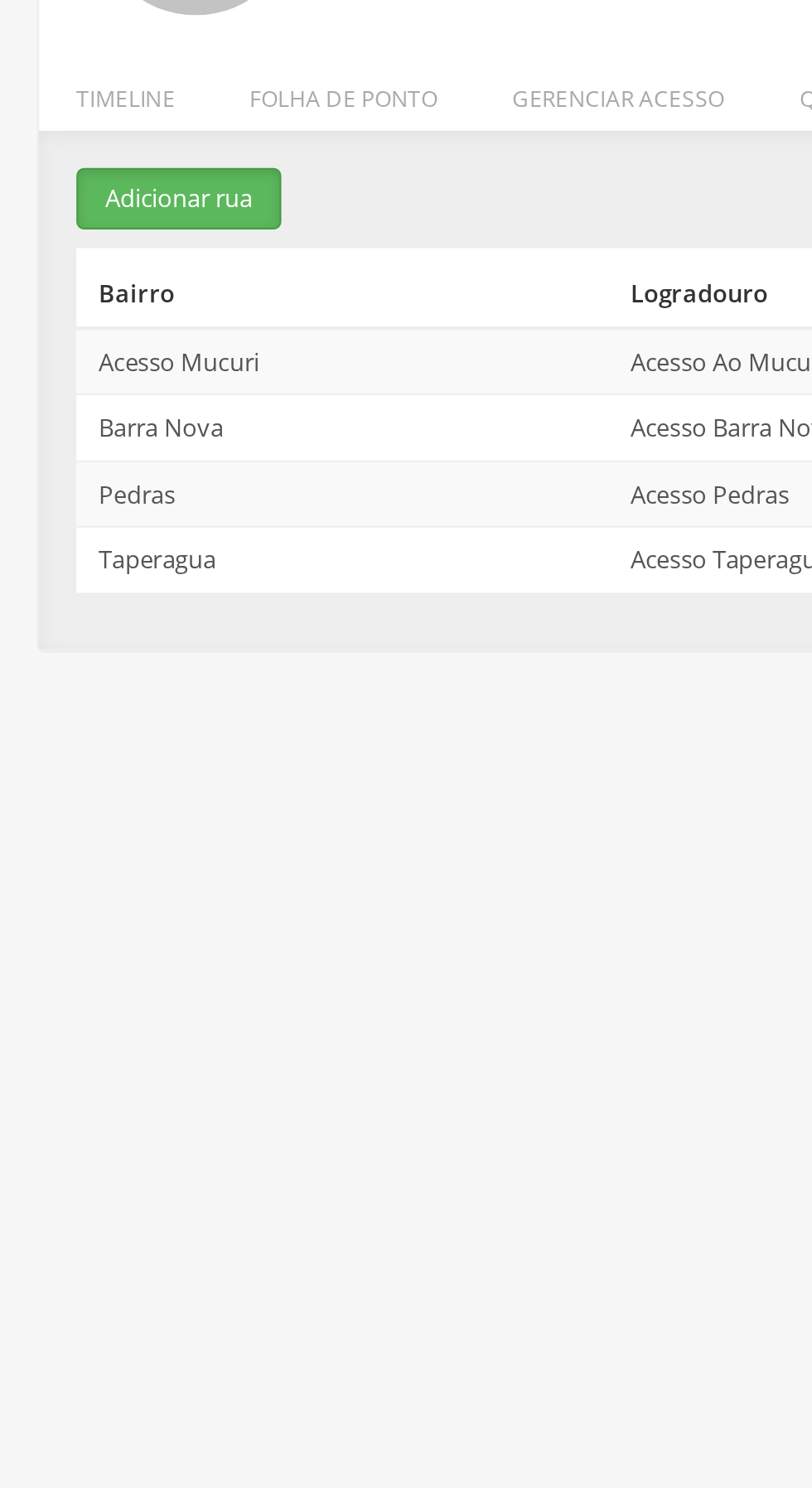
click at [98, 263] on button "Adicionar rua" at bounding box center [80, 262] width 91 height 28
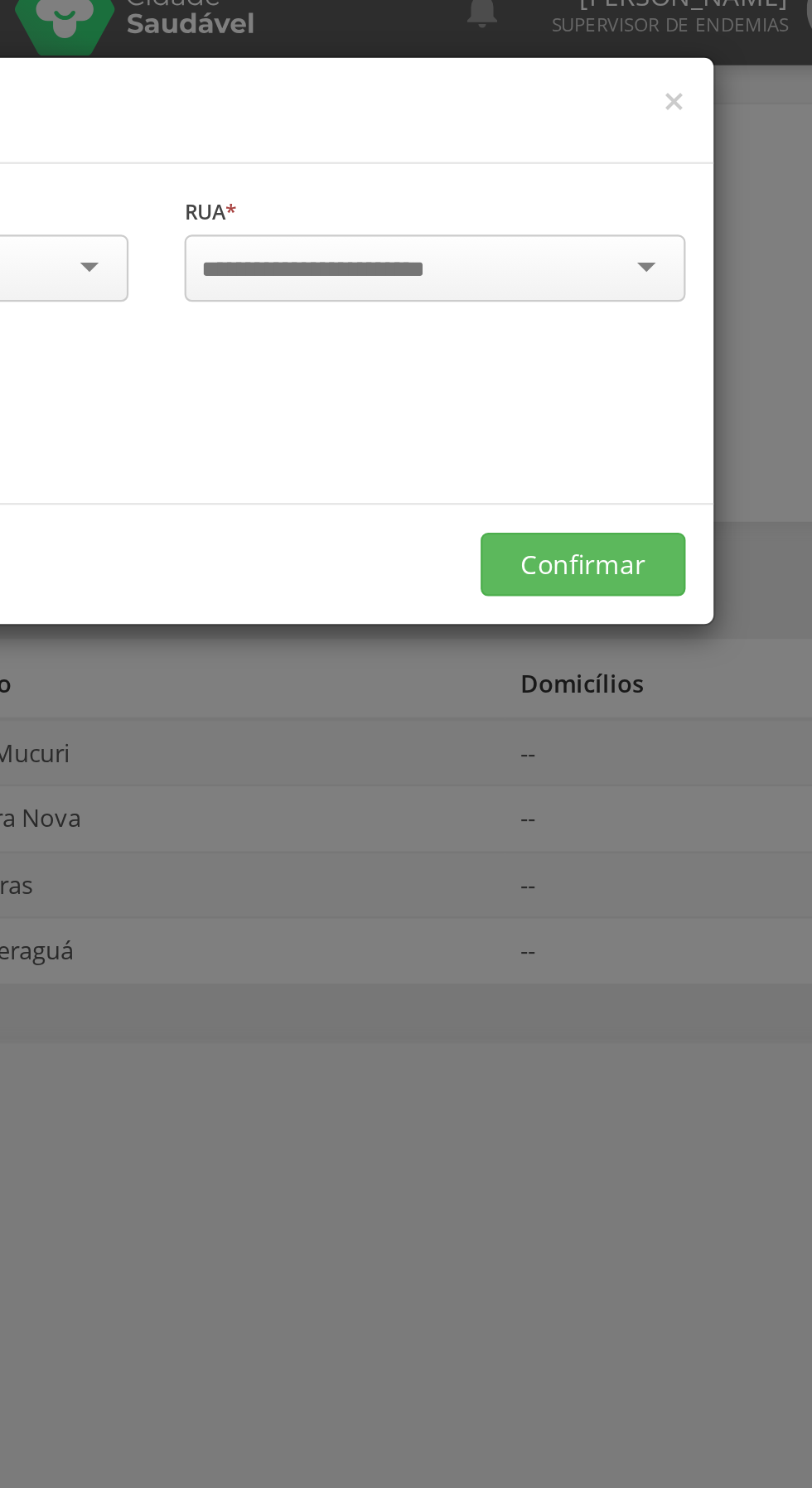
click at [624, 119] on div at bounding box center [530, 119] width 223 height 30
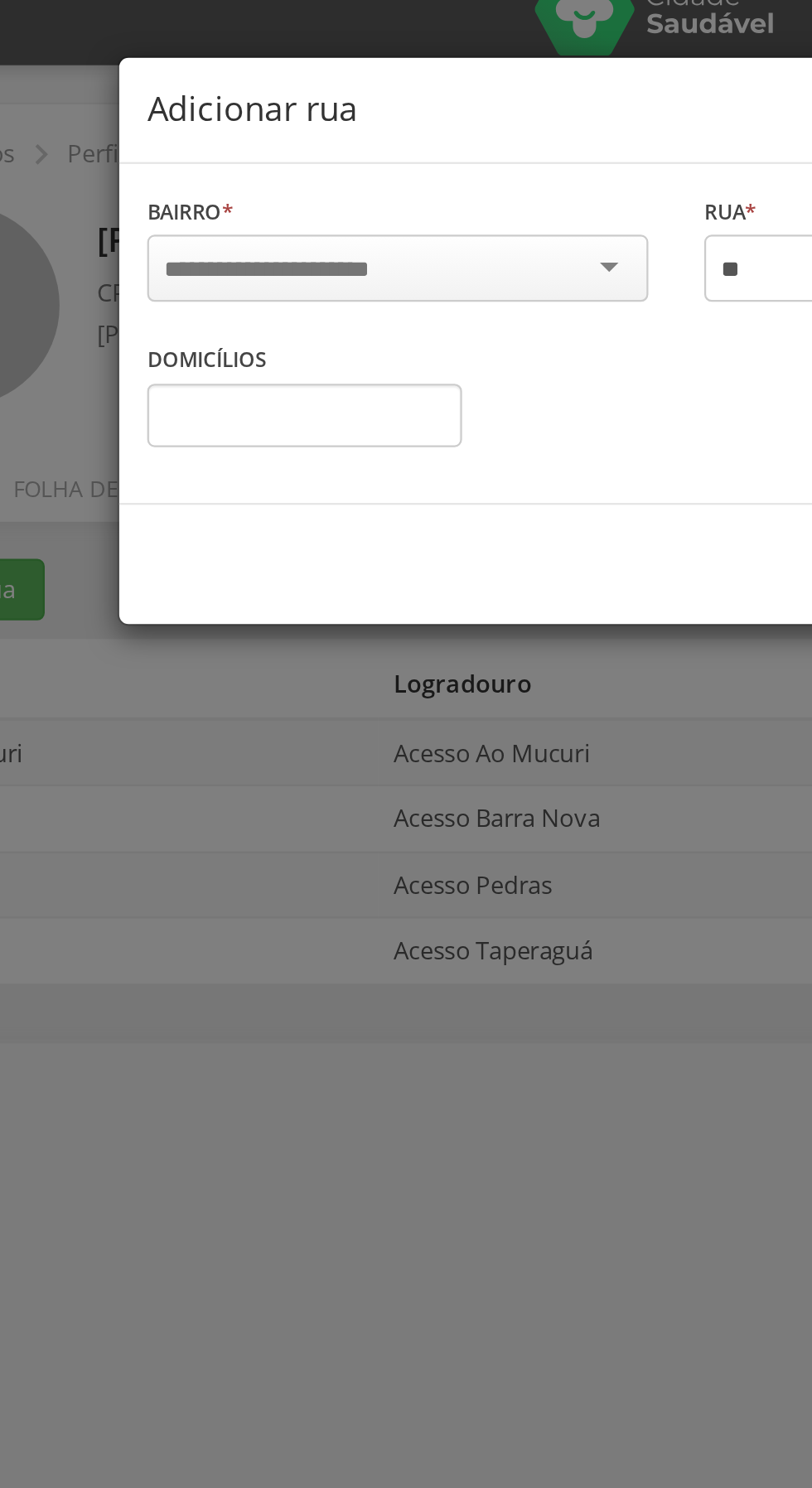
type input "**"
click at [376, 119] on div at bounding box center [281, 119] width 223 height 30
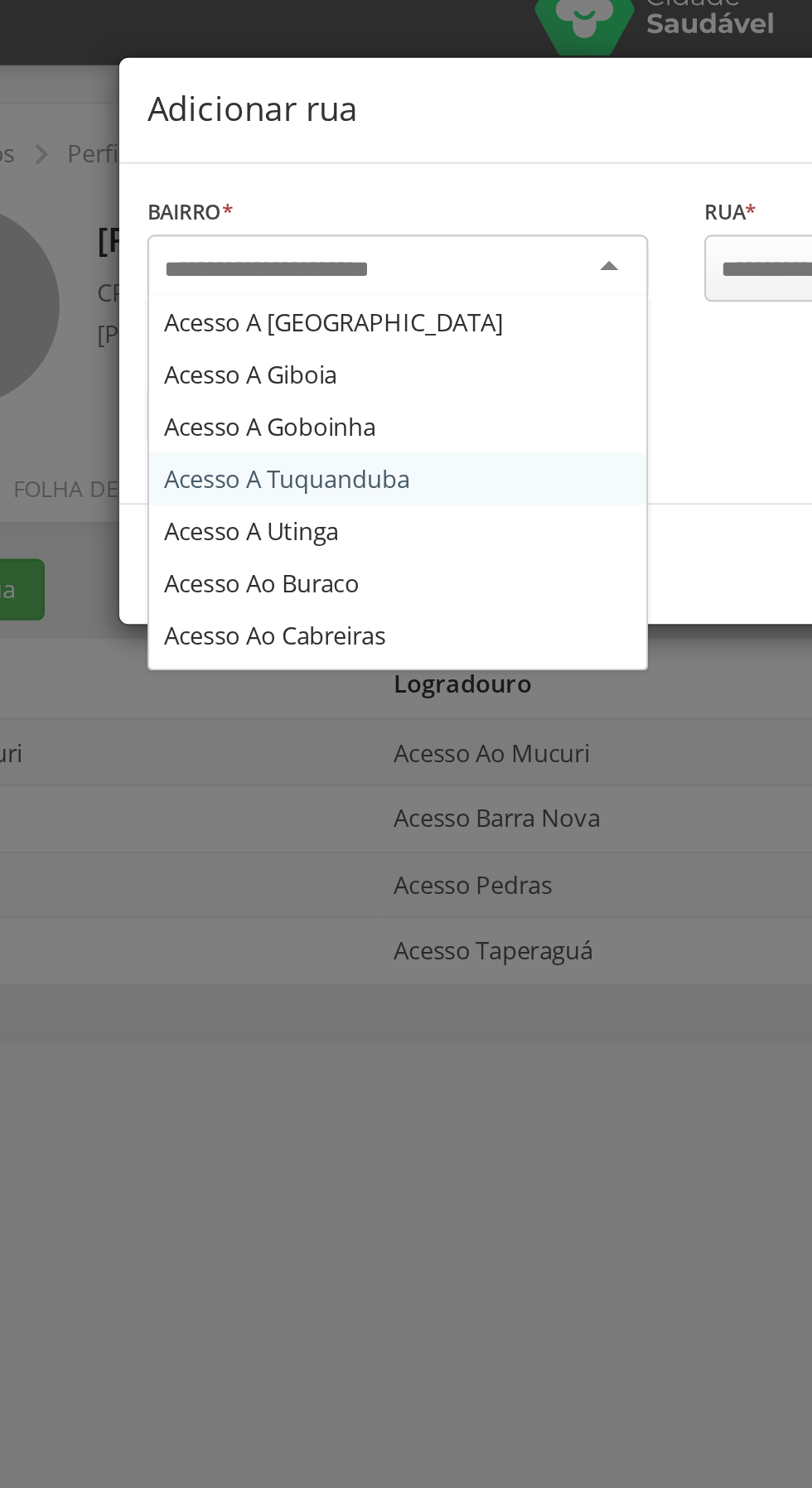
click at [300, 211] on div "Bairro * Acesso A [GEOGRAPHIC_DATA] A Giboia Acesso A Goboinha Acesso A [GEOGRA…" at bounding box center [406, 148] width 495 height 151
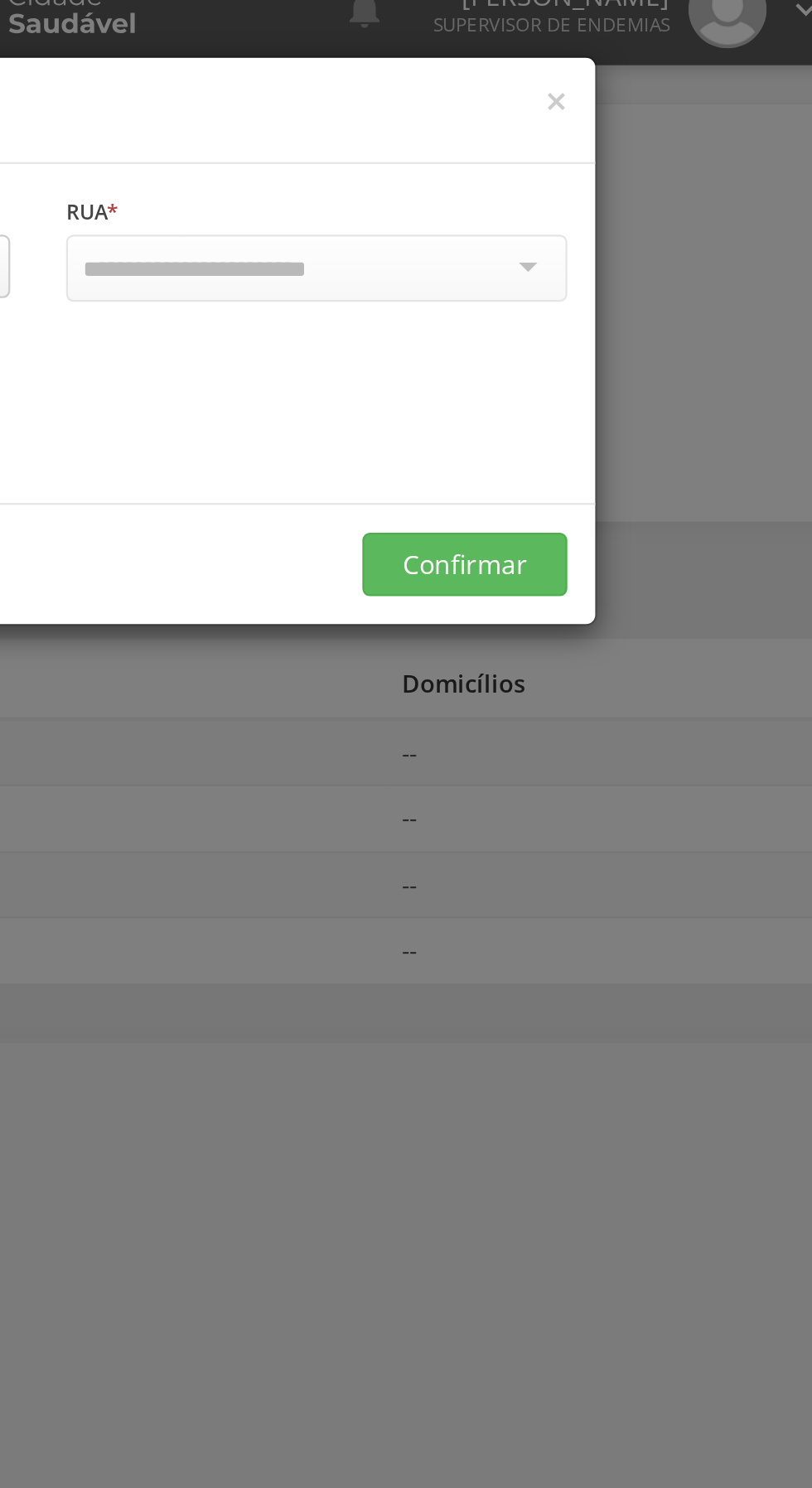
click at [634, 117] on div at bounding box center [530, 119] width 223 height 30
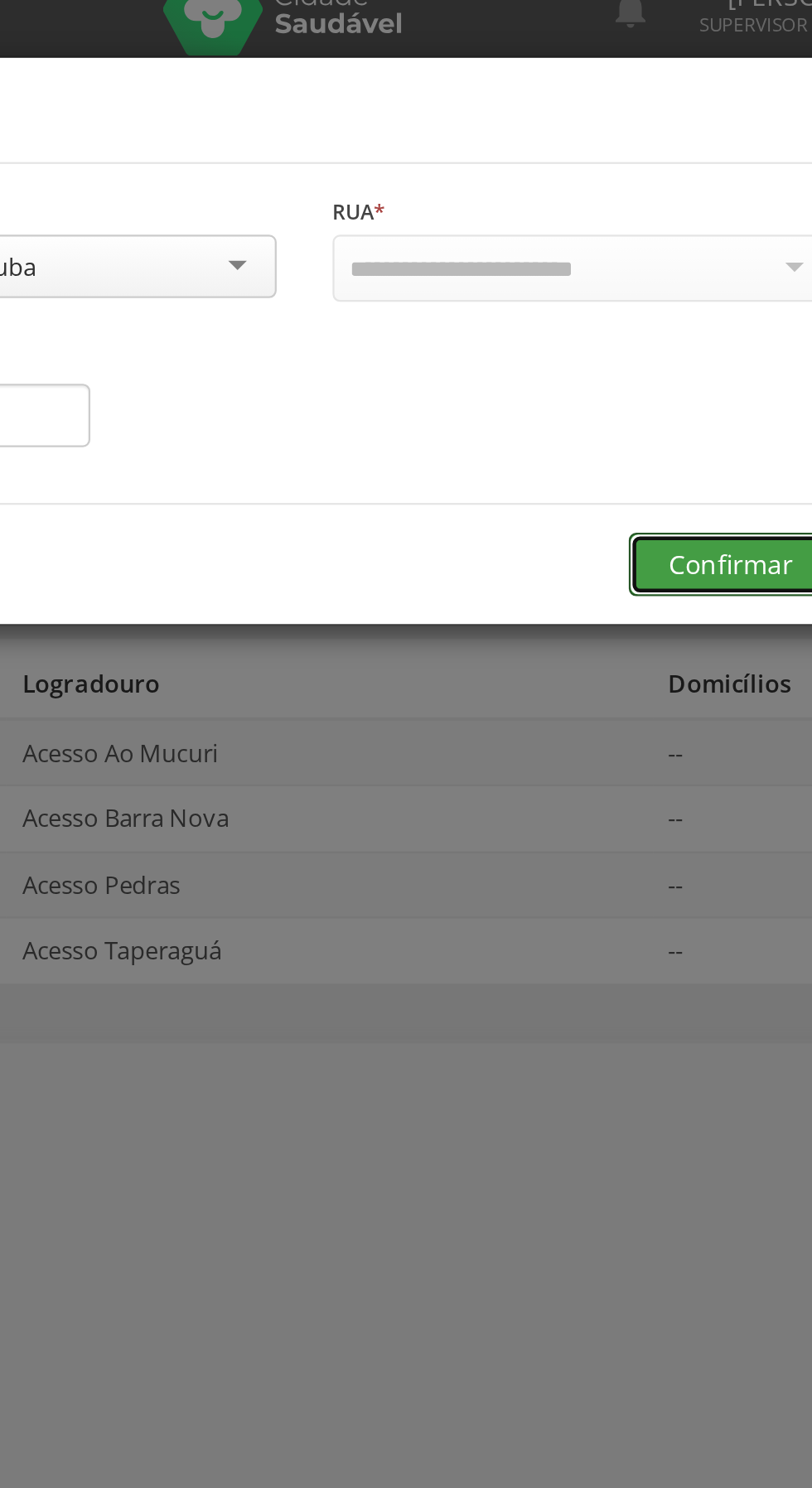
click at [587, 244] on button "Confirmar" at bounding box center [595, 251] width 91 height 28
